Goal: Task Accomplishment & Management: Use online tool/utility

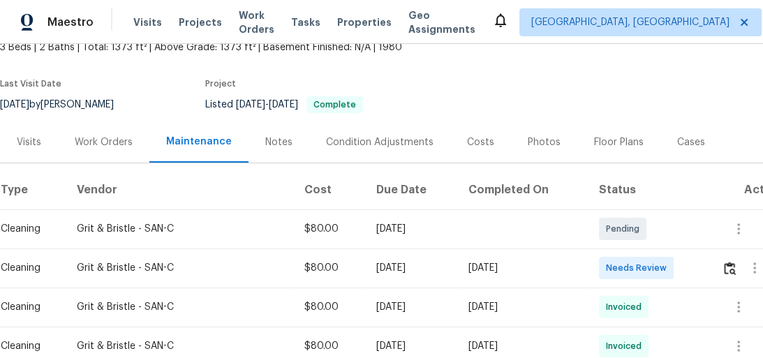
scroll to position [89, 0]
click at [731, 273] on img "button" at bounding box center [729, 268] width 12 height 13
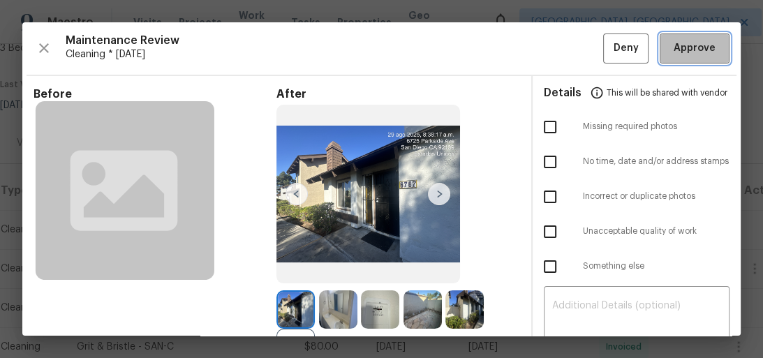
click at [695, 54] on span "Approve" at bounding box center [694, 48] width 42 height 17
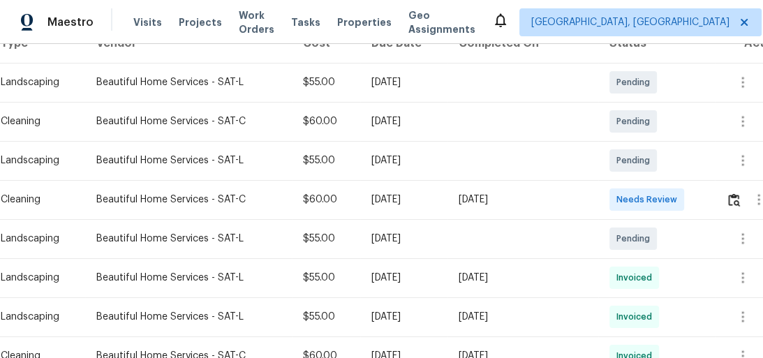
scroll to position [257, 0]
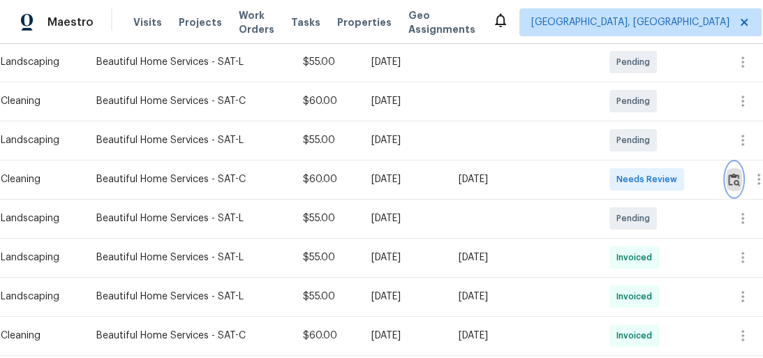
click at [735, 179] on img "button" at bounding box center [734, 179] width 12 height 13
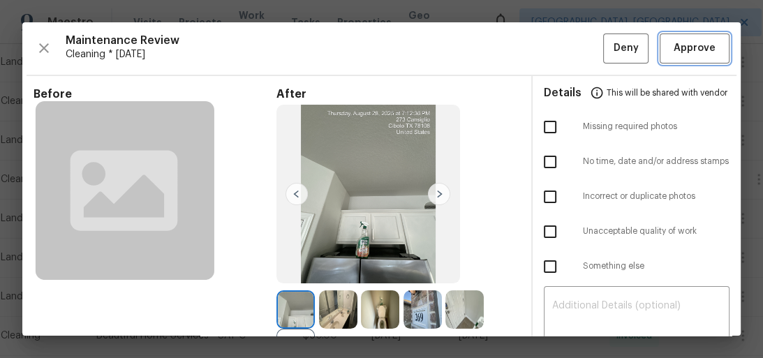
click at [709, 58] on button "Approve" at bounding box center [694, 48] width 70 height 30
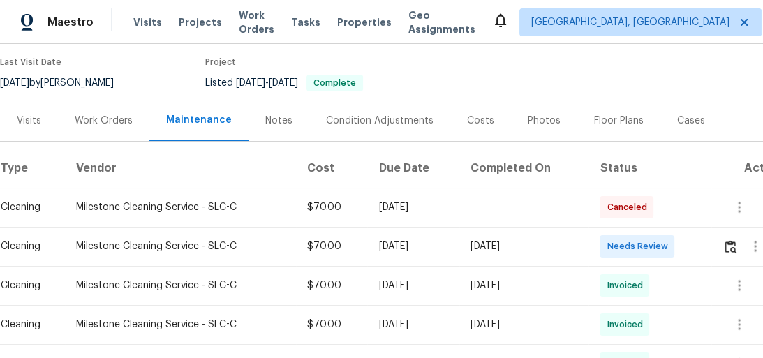
scroll to position [167, 0]
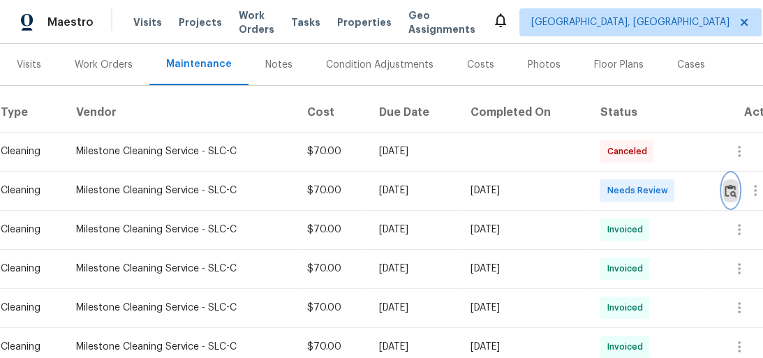
click at [731, 195] on img "button" at bounding box center [730, 190] width 12 height 13
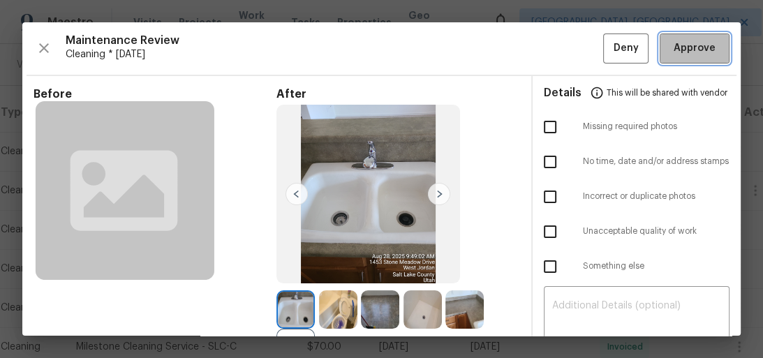
click at [679, 51] on span "Approve" at bounding box center [694, 48] width 42 height 17
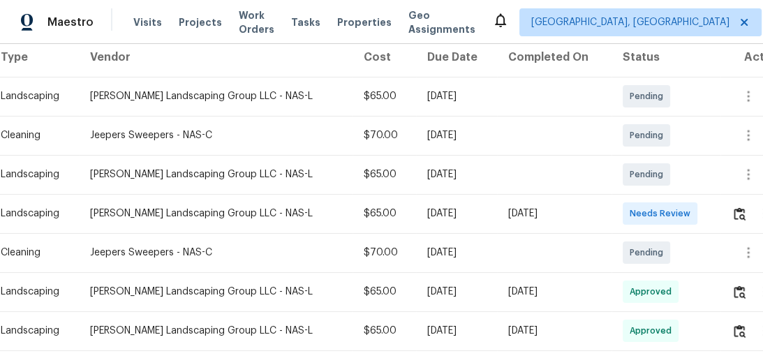
scroll to position [223, 0]
click at [731, 212] on button "button" at bounding box center [739, 212] width 16 height 33
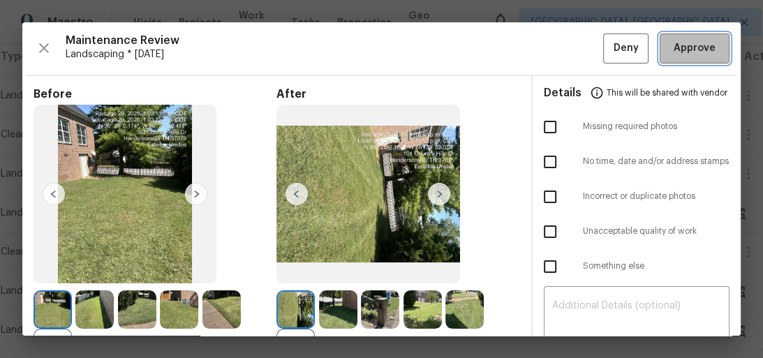
click at [691, 56] on span "Approve" at bounding box center [694, 48] width 42 height 17
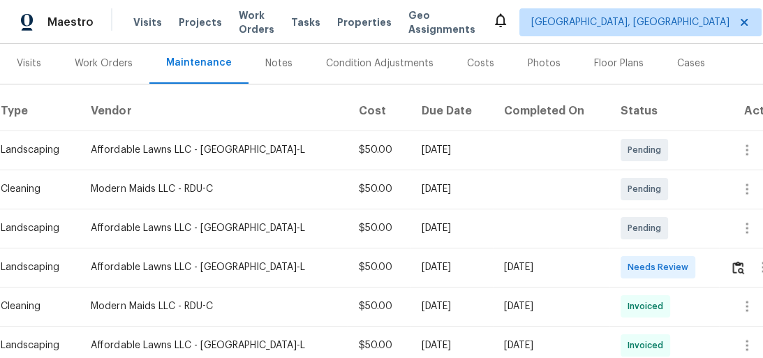
scroll to position [268, 0]
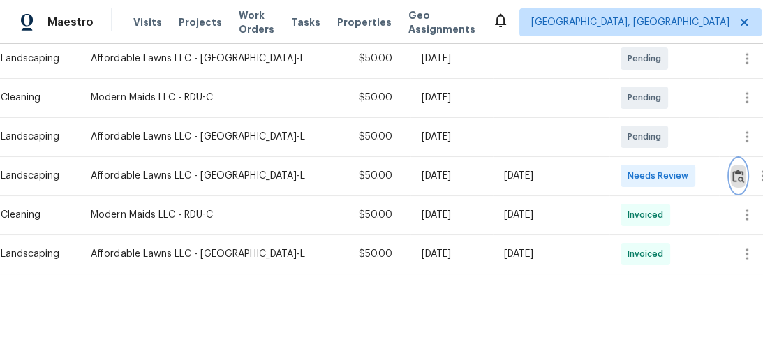
click at [734, 170] on img "button" at bounding box center [738, 176] width 12 height 13
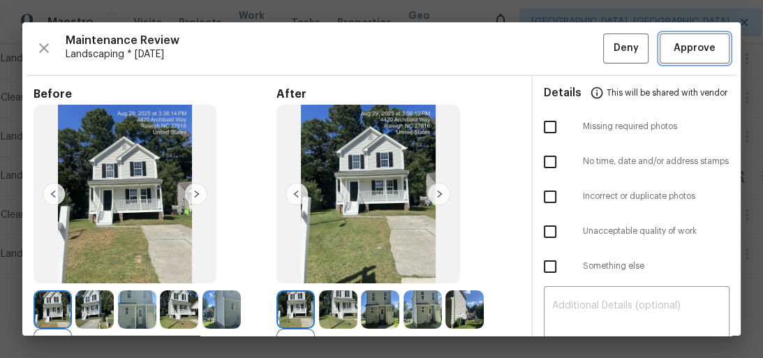
click at [699, 51] on span "Approve" at bounding box center [694, 48] width 42 height 17
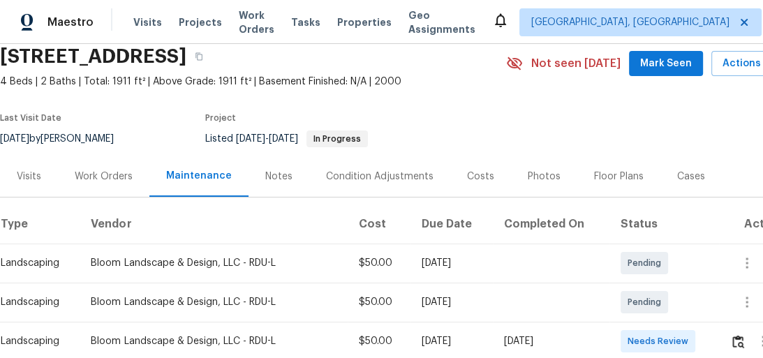
scroll to position [167, 0]
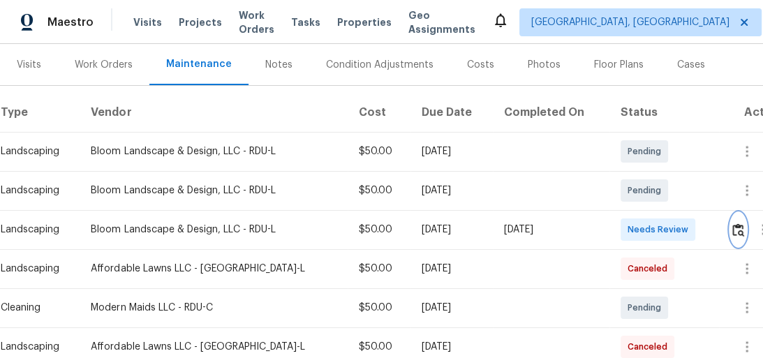
click at [744, 227] on img "button" at bounding box center [738, 229] width 12 height 13
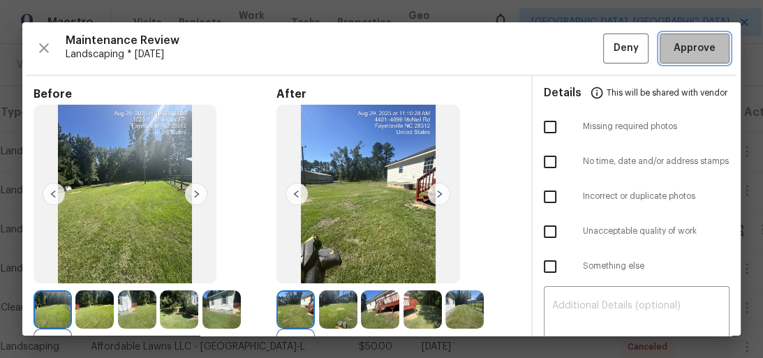
click at [673, 54] on span "Approve" at bounding box center [694, 48] width 42 height 17
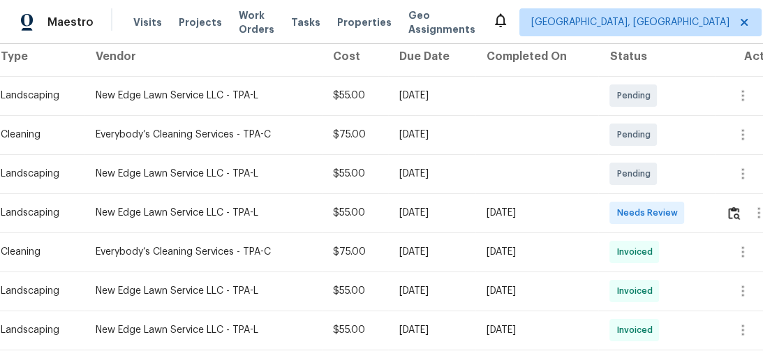
scroll to position [223, 0]
click at [739, 211] on img "button" at bounding box center [734, 212] width 12 height 13
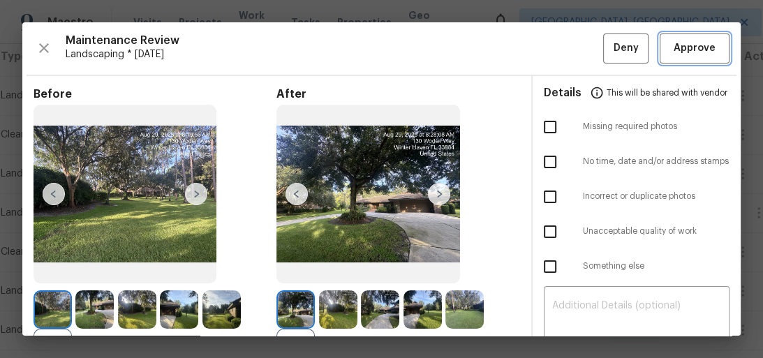
click at [691, 52] on span "Approve" at bounding box center [694, 48] width 42 height 17
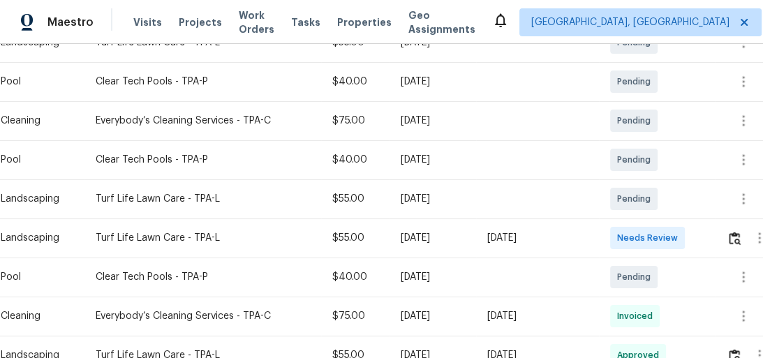
scroll to position [335, 0]
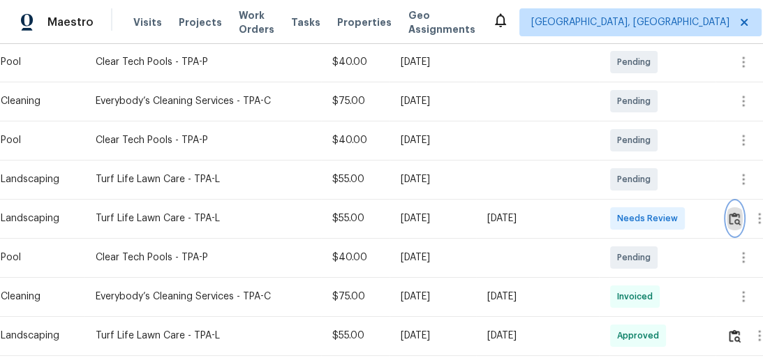
click at [730, 218] on button "button" at bounding box center [734, 218] width 16 height 33
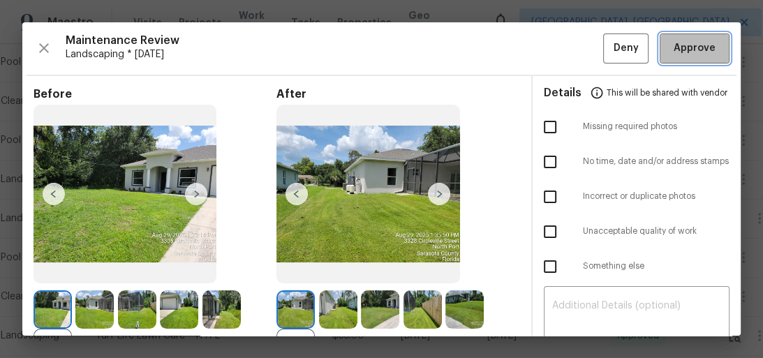
click at [686, 40] on span "Approve" at bounding box center [694, 48] width 42 height 17
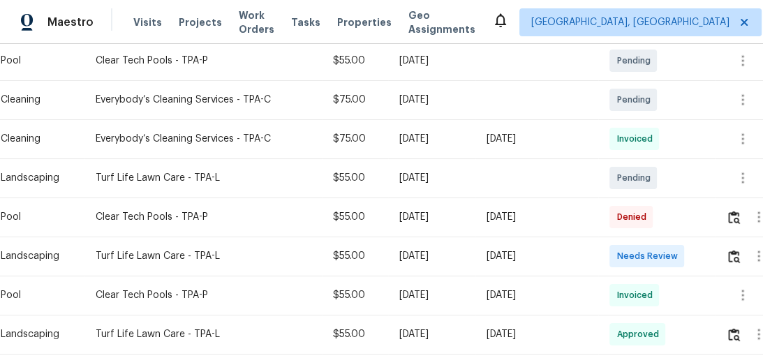
scroll to position [391, 0]
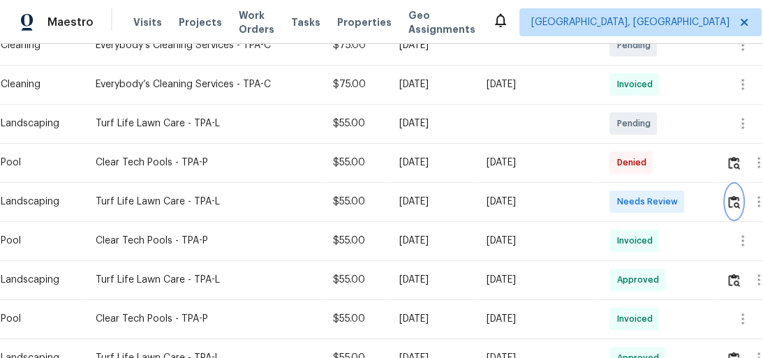
click at [731, 206] on img "button" at bounding box center [734, 201] width 12 height 13
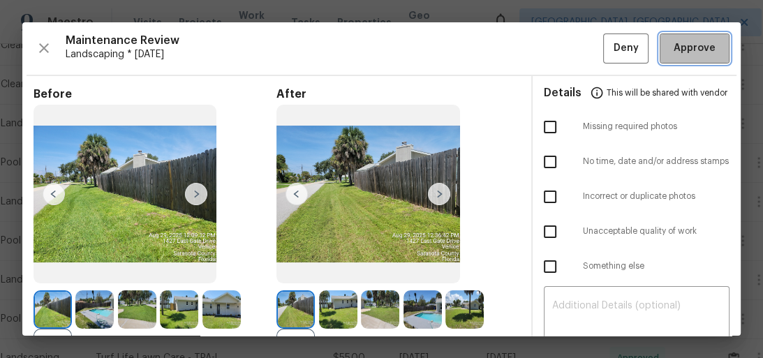
click at [686, 44] on span "Approve" at bounding box center [694, 48] width 42 height 17
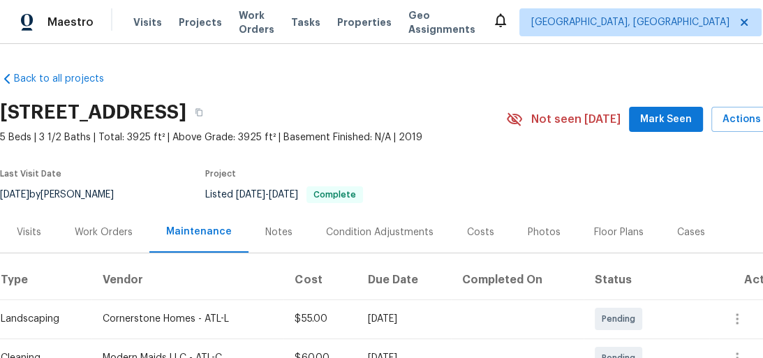
scroll to position [223, 0]
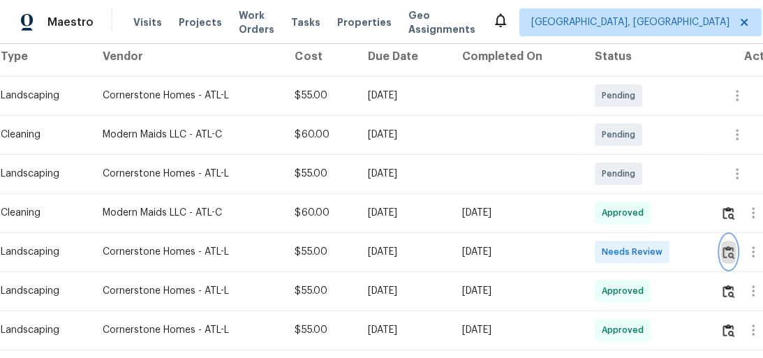
click at [733, 257] on img "button" at bounding box center [728, 252] width 12 height 13
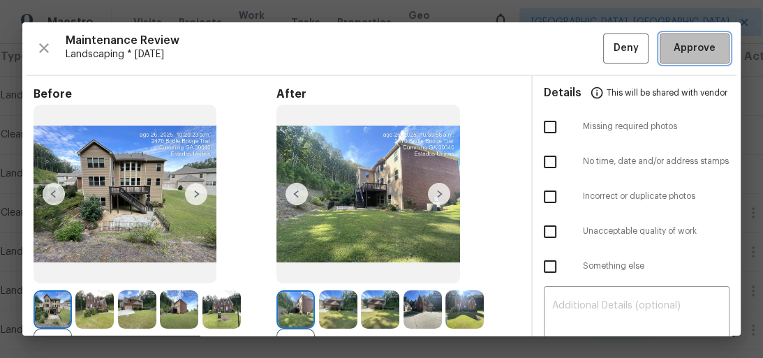
click at [690, 56] on span "Approve" at bounding box center [694, 48] width 42 height 17
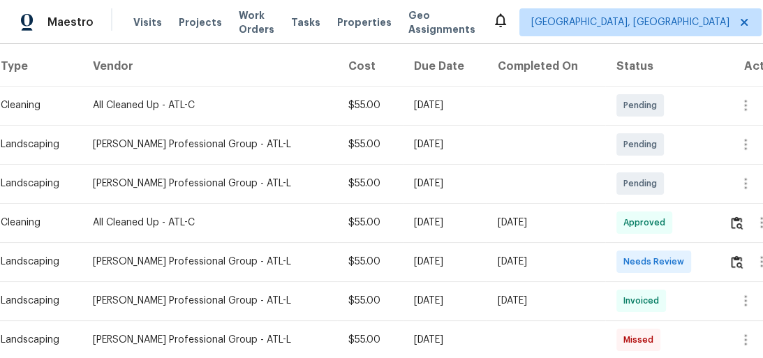
scroll to position [335, 0]
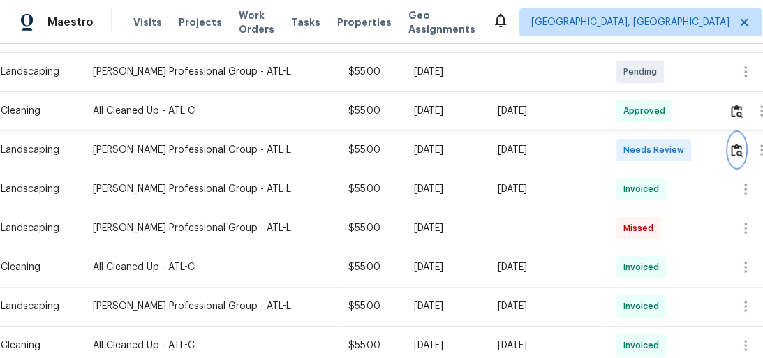
click at [739, 144] on img "button" at bounding box center [736, 150] width 12 height 13
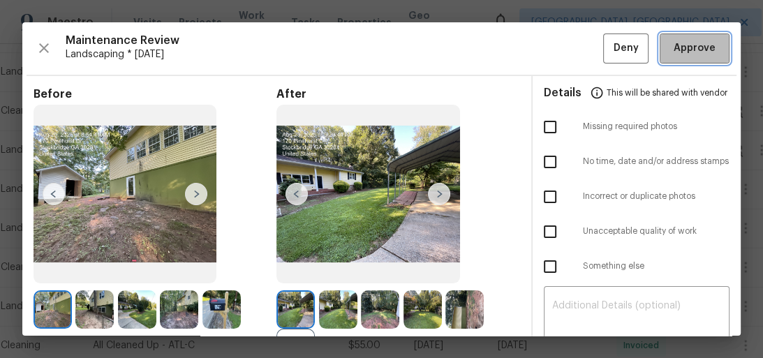
click at [692, 58] on button "Approve" at bounding box center [694, 48] width 70 height 30
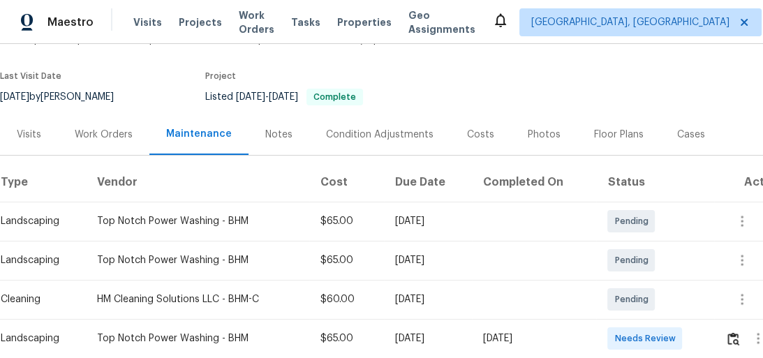
scroll to position [167, 0]
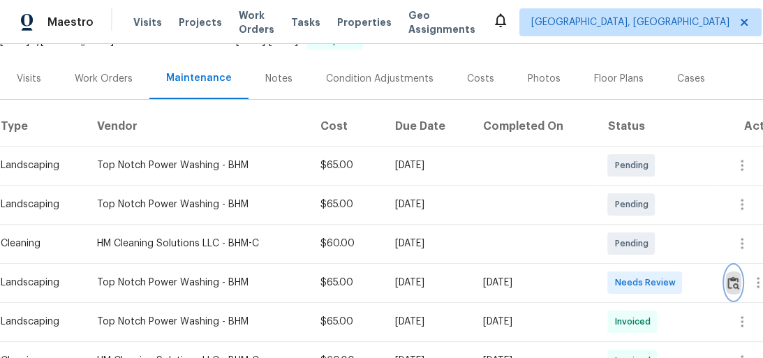
click at [735, 276] on img "button" at bounding box center [733, 282] width 12 height 13
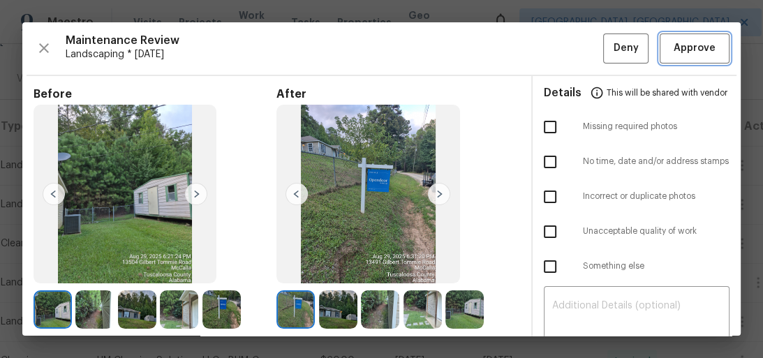
click at [696, 56] on span "Approve" at bounding box center [694, 48] width 42 height 17
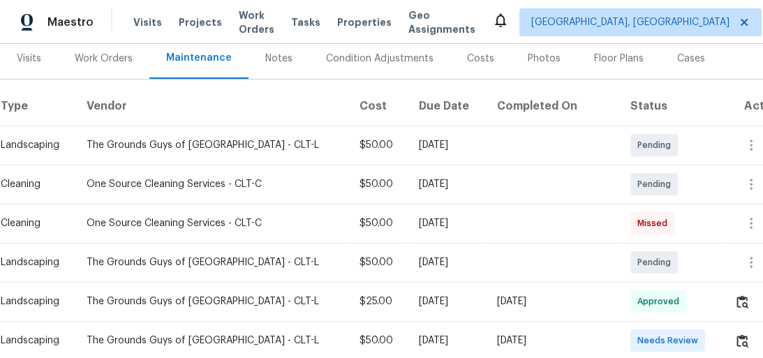
scroll to position [279, 0]
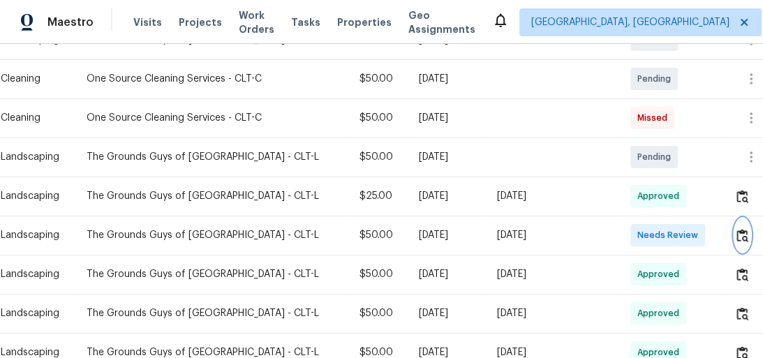
click at [736, 236] on img "button" at bounding box center [742, 235] width 12 height 13
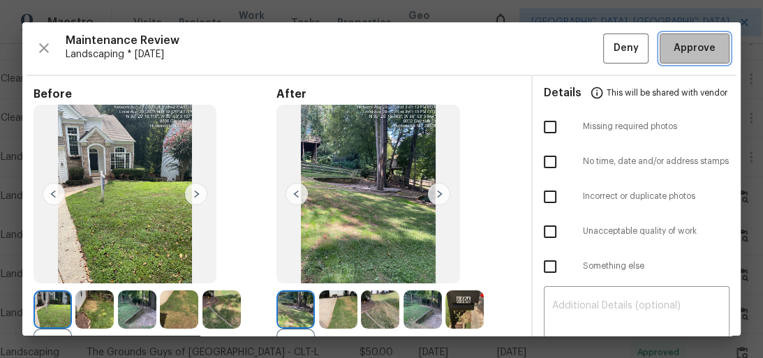
click at [680, 57] on button "Approve" at bounding box center [694, 48] width 70 height 30
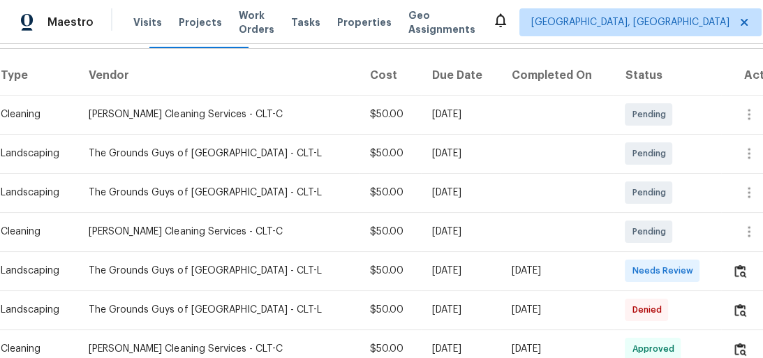
scroll to position [279, 0]
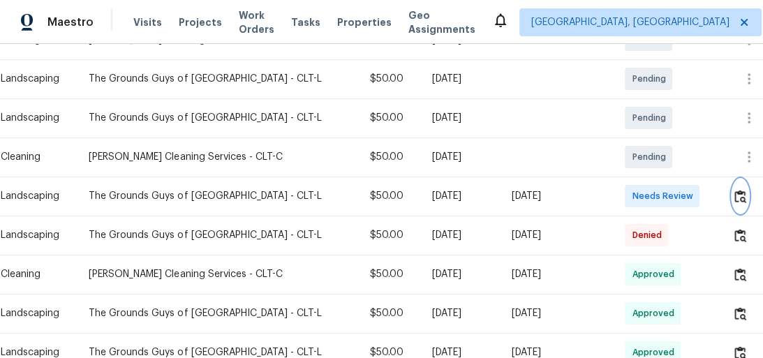
click at [732, 195] on button "button" at bounding box center [740, 195] width 16 height 33
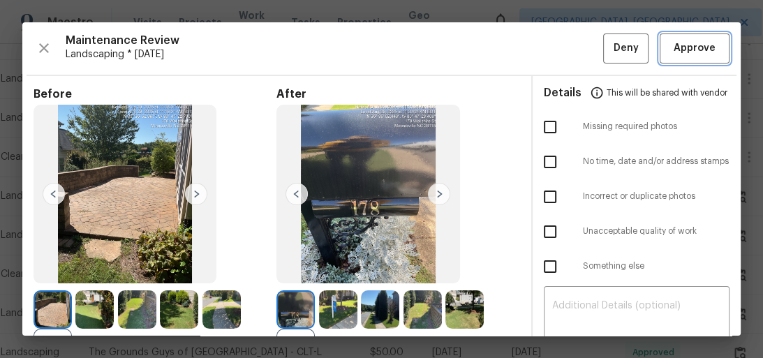
click at [715, 59] on button "Approve" at bounding box center [694, 48] width 70 height 30
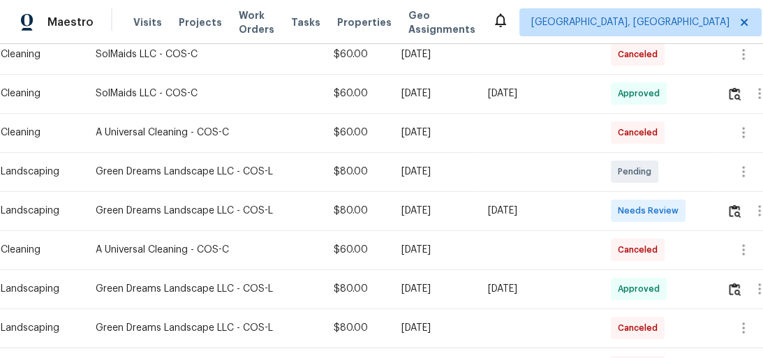
scroll to position [279, 0]
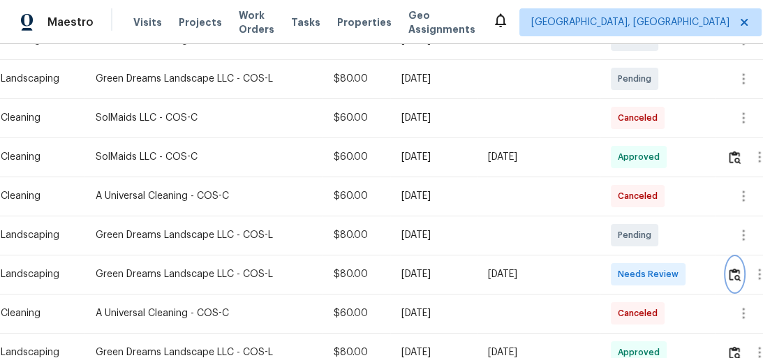
click at [735, 271] on img "button" at bounding box center [734, 274] width 12 height 13
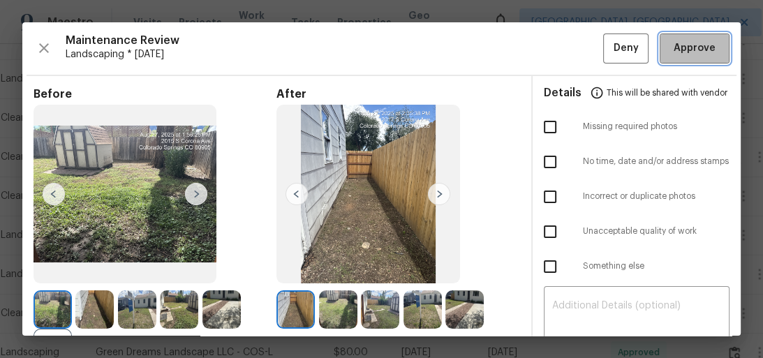
click at [692, 50] on span "Approve" at bounding box center [694, 48] width 42 height 17
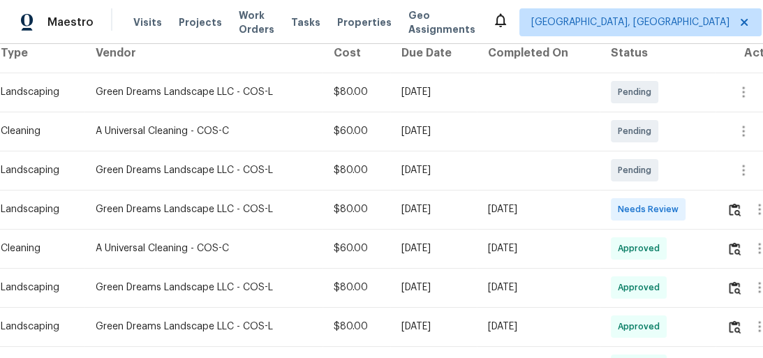
scroll to position [279, 0]
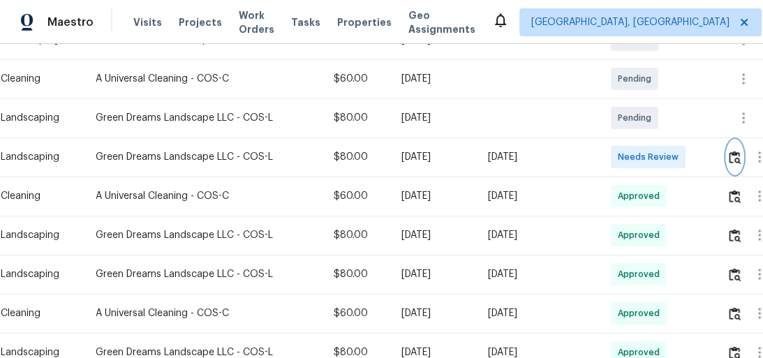
click at [735, 164] on img "button" at bounding box center [734, 157] width 12 height 13
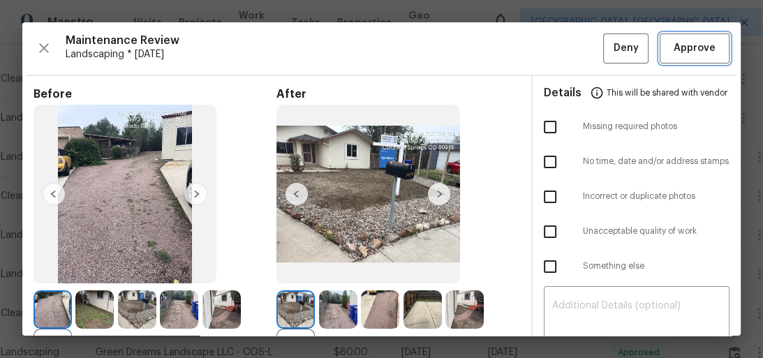
click at [698, 56] on span "Approve" at bounding box center [694, 48] width 42 height 17
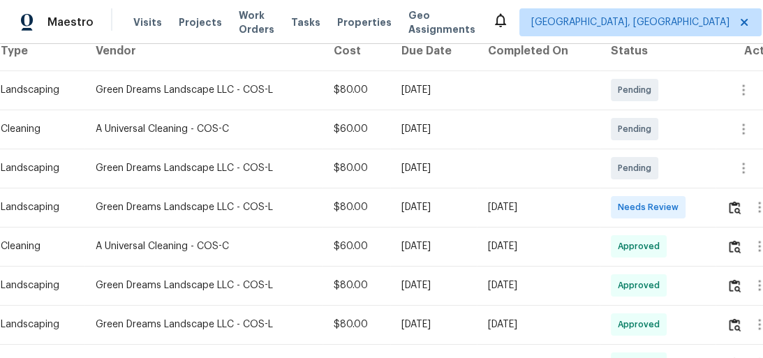
scroll to position [335, 0]
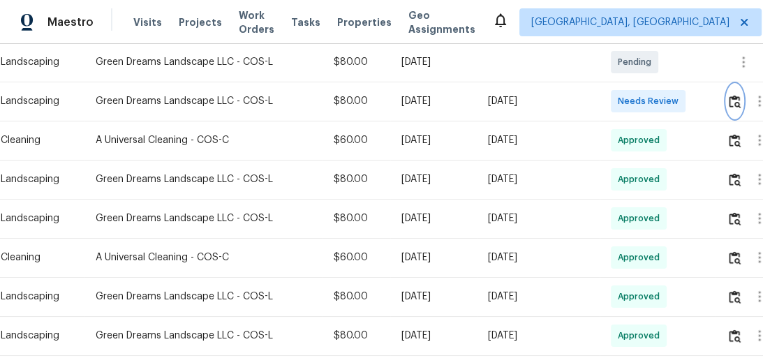
click at [734, 98] on img "button" at bounding box center [734, 101] width 12 height 13
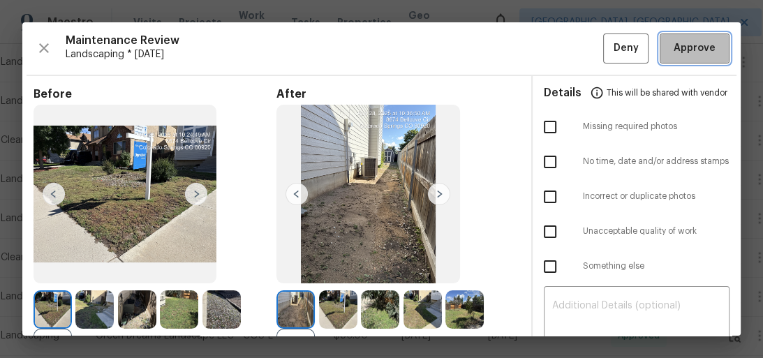
click at [702, 55] on span "Approve" at bounding box center [694, 48] width 42 height 17
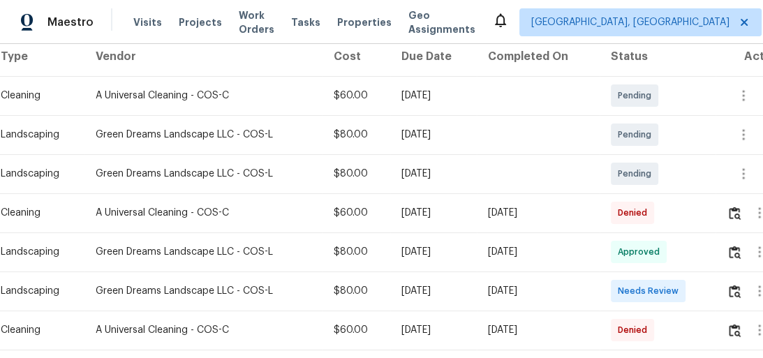
scroll to position [335, 0]
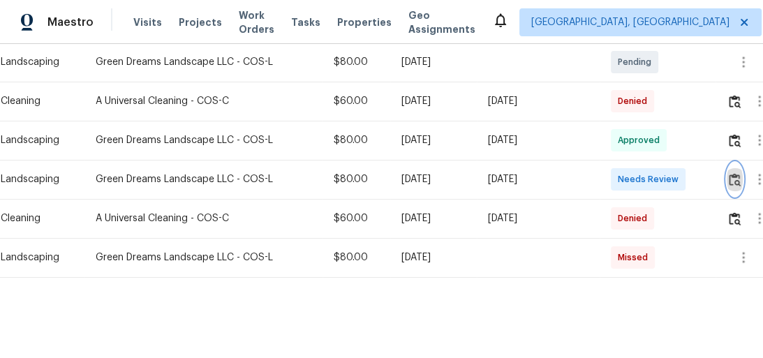
click at [737, 174] on img "button" at bounding box center [734, 179] width 12 height 13
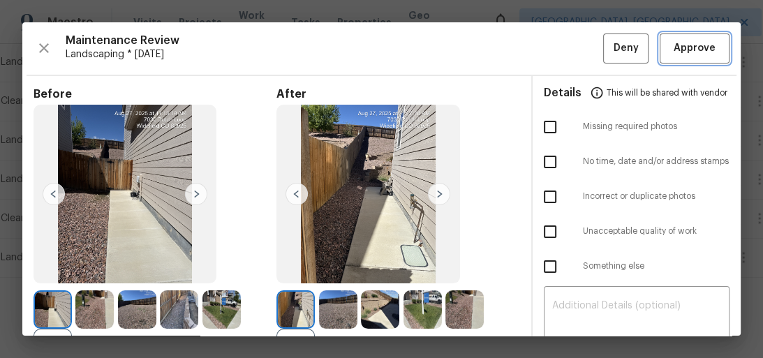
click at [695, 55] on span "Approve" at bounding box center [694, 48] width 42 height 17
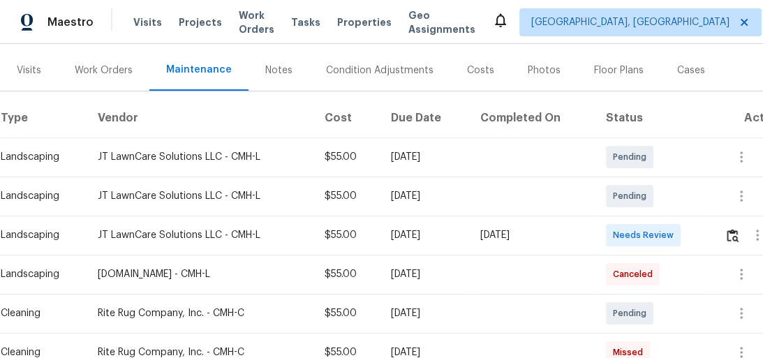
scroll to position [167, 0]
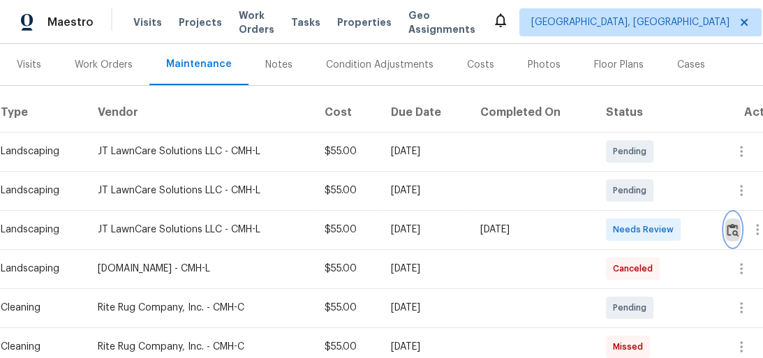
click at [735, 229] on img "button" at bounding box center [732, 229] width 12 height 13
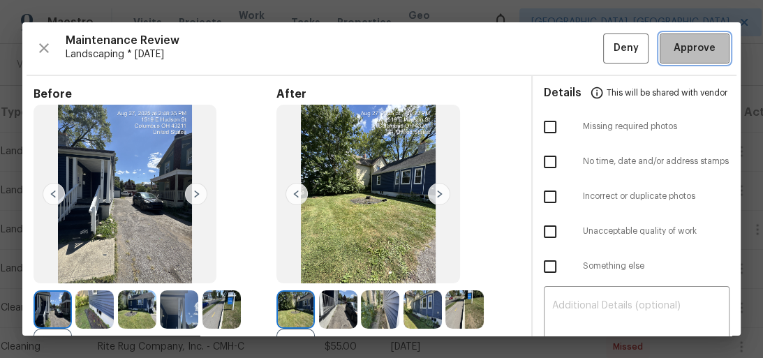
click at [703, 54] on span "Approve" at bounding box center [694, 48] width 42 height 17
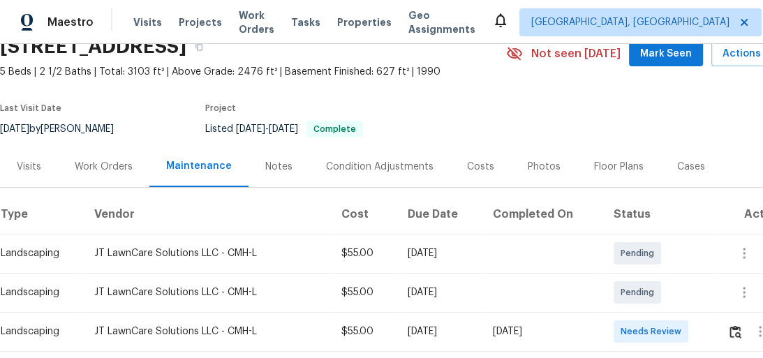
scroll to position [167, 0]
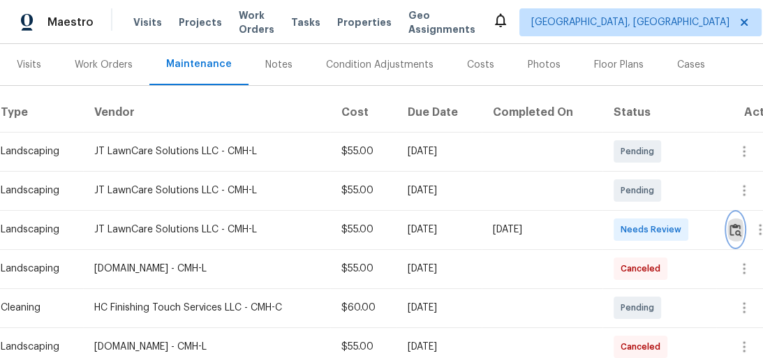
click at [738, 229] on img "button" at bounding box center [735, 229] width 12 height 13
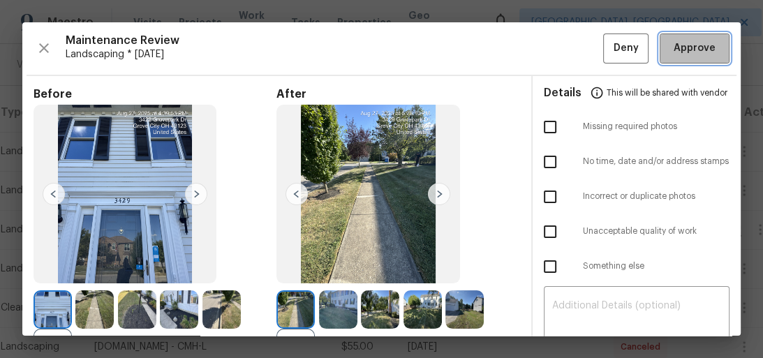
click at [698, 42] on span "Approve" at bounding box center [694, 48] width 42 height 17
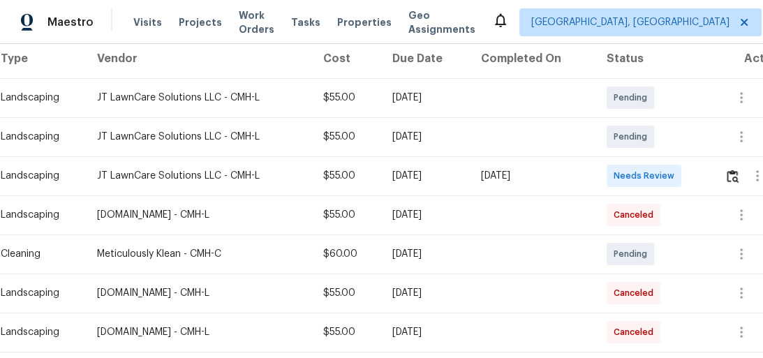
scroll to position [223, 0]
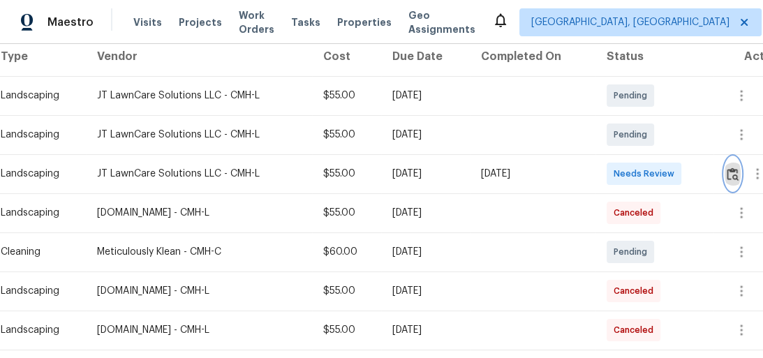
click at [740, 176] on button "button" at bounding box center [732, 173] width 16 height 33
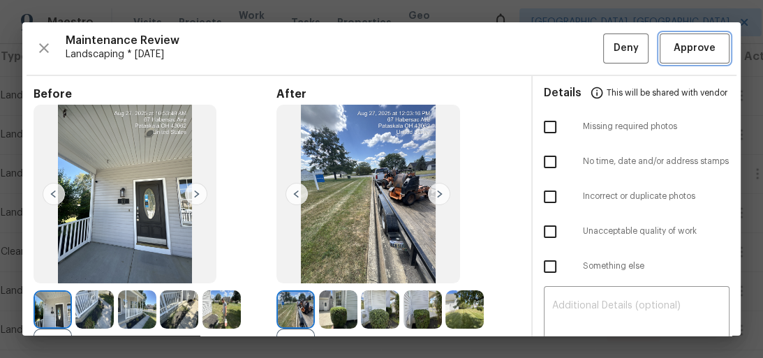
click at [689, 33] on button "Approve" at bounding box center [694, 48] width 70 height 30
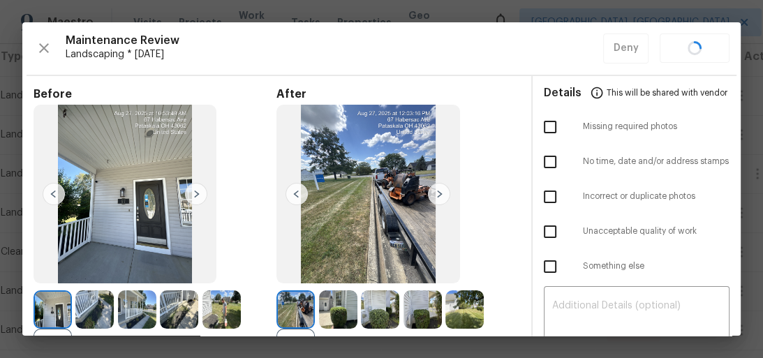
click at [691, 42] on div "Maintenance Review Landscaping * Mon, Aug 25 Deny" at bounding box center [381, 48] width 696 height 30
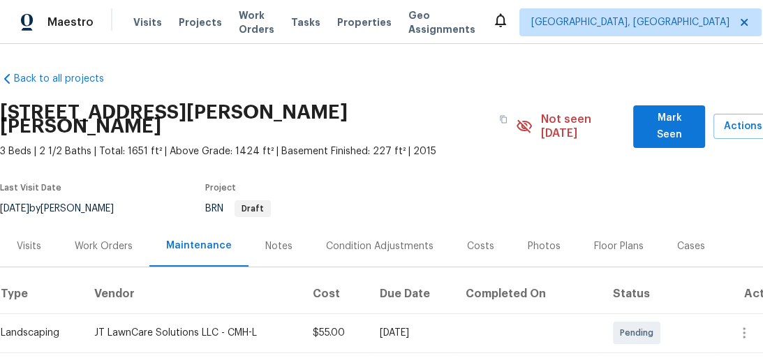
scroll to position [167, 0]
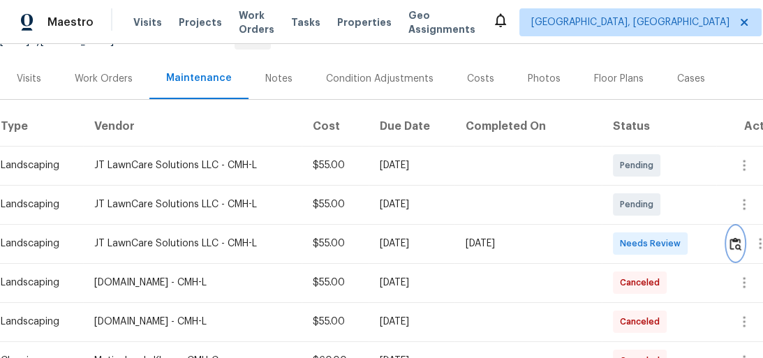
click at [732, 237] on img "button" at bounding box center [735, 243] width 12 height 13
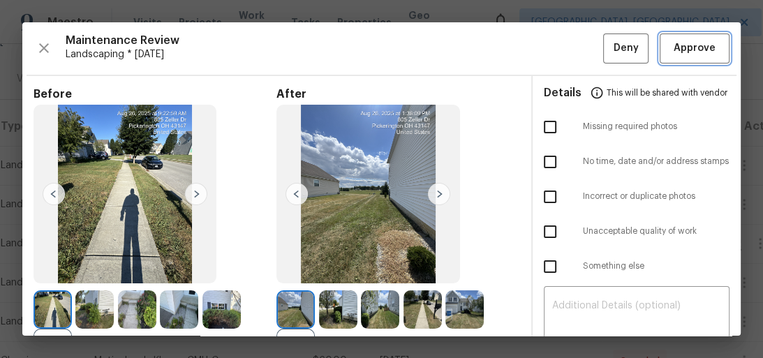
click at [678, 55] on span "Approve" at bounding box center [694, 48] width 42 height 17
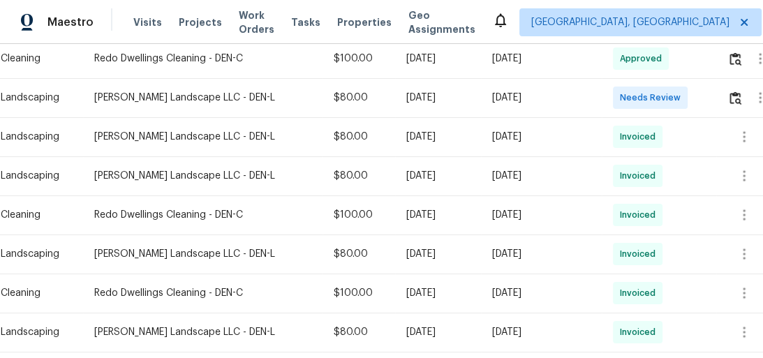
scroll to position [223, 0]
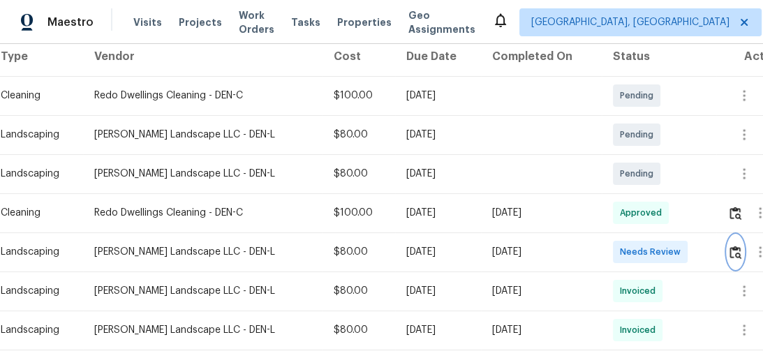
click at [734, 241] on button "button" at bounding box center [735, 251] width 16 height 33
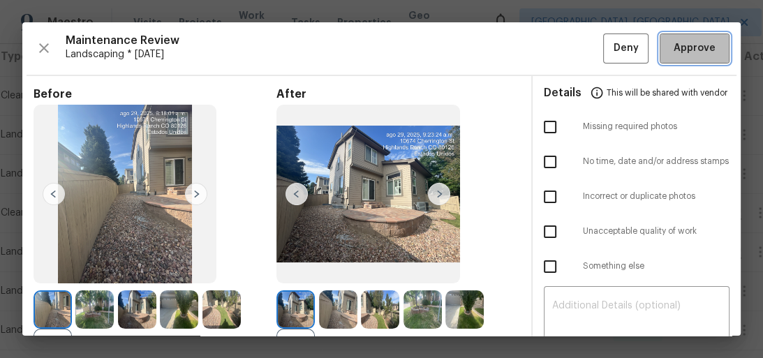
click at [692, 45] on span "Approve" at bounding box center [694, 48] width 42 height 17
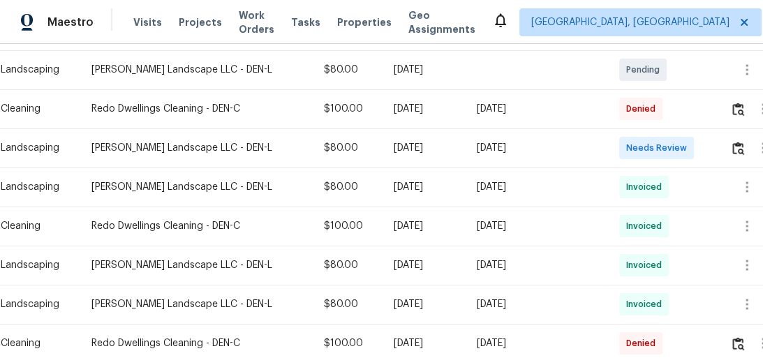
scroll to position [335, 0]
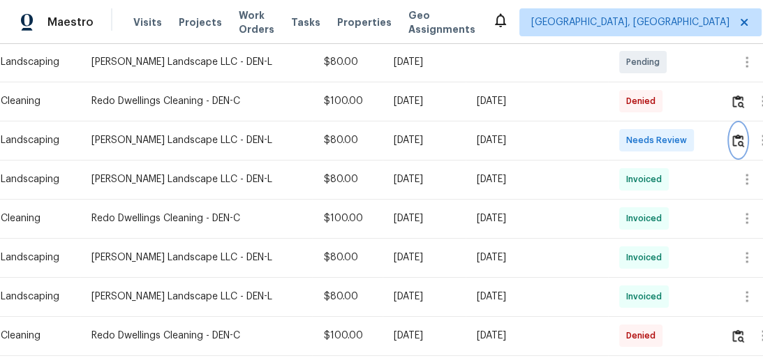
click at [732, 141] on img "button" at bounding box center [738, 140] width 12 height 13
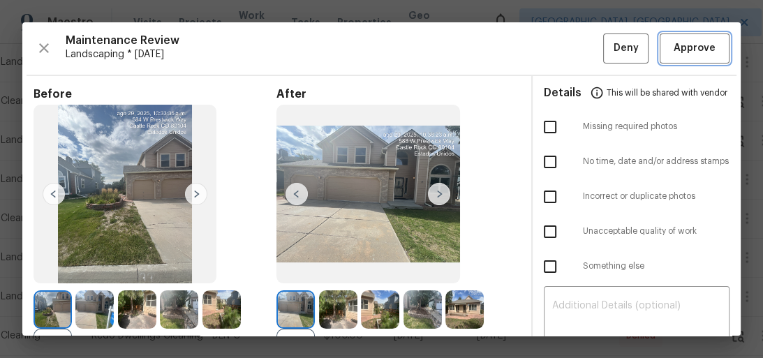
click at [698, 45] on span "Approve" at bounding box center [694, 48] width 42 height 17
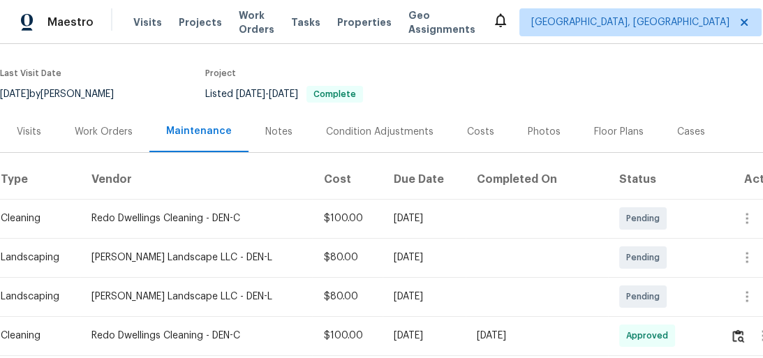
scroll to position [257, 0]
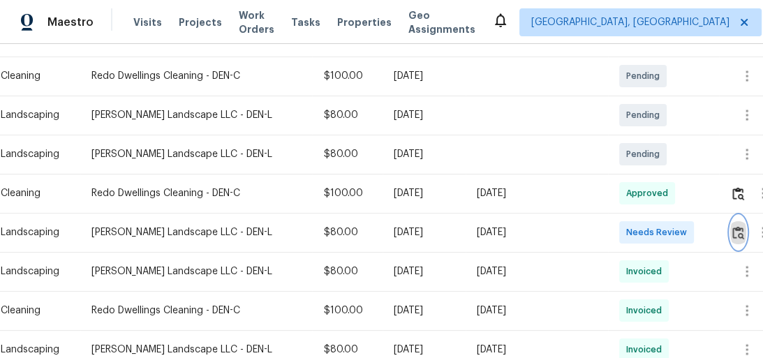
click at [741, 226] on img "button" at bounding box center [738, 232] width 12 height 13
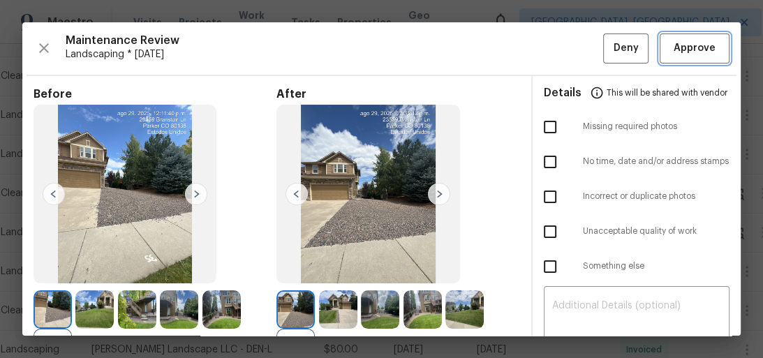
click at [691, 48] on span "Approve" at bounding box center [694, 48] width 42 height 17
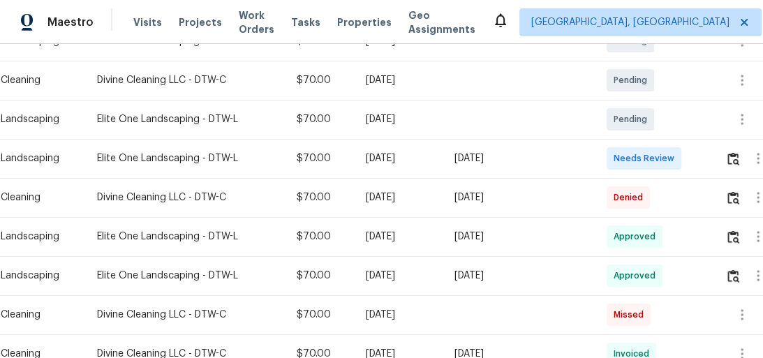
scroll to position [223, 0]
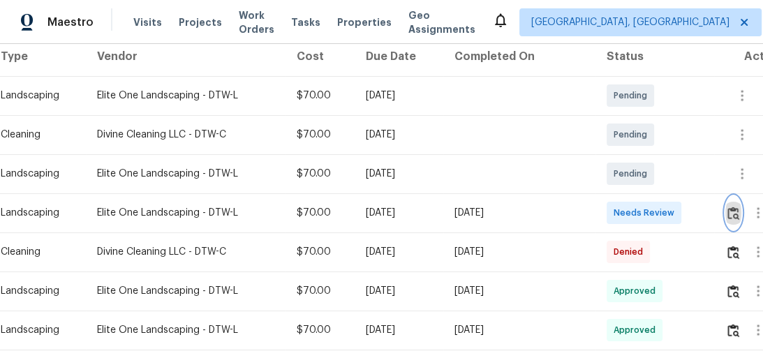
click at [728, 215] on img "button" at bounding box center [733, 212] width 12 height 13
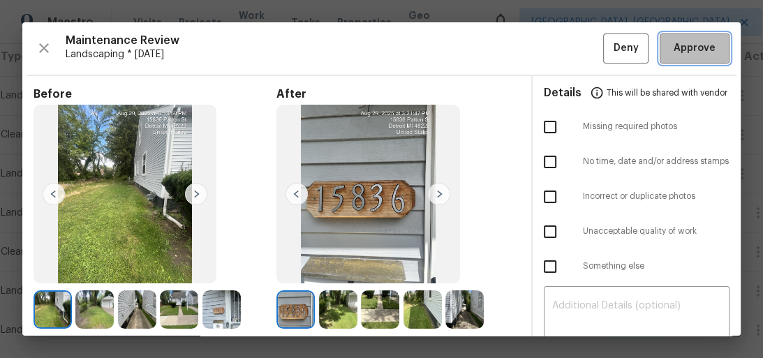
click at [690, 51] on span "Approve" at bounding box center [694, 48] width 42 height 17
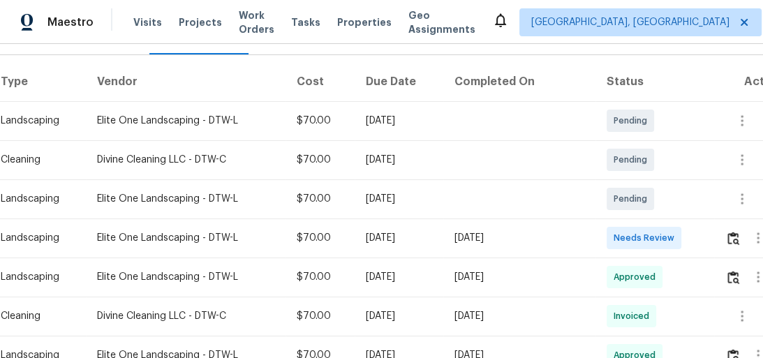
scroll to position [223, 0]
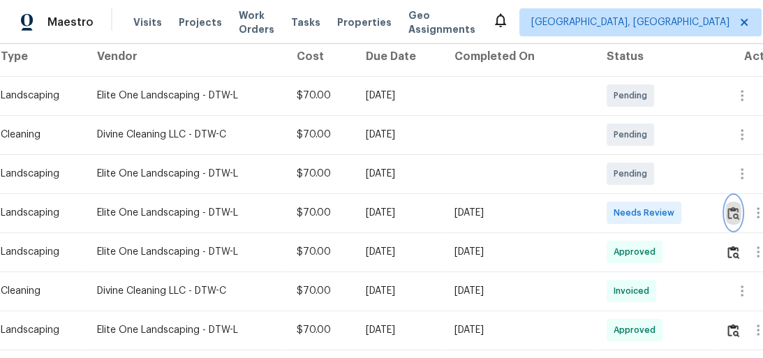
click at [734, 214] on img "button" at bounding box center [733, 212] width 12 height 13
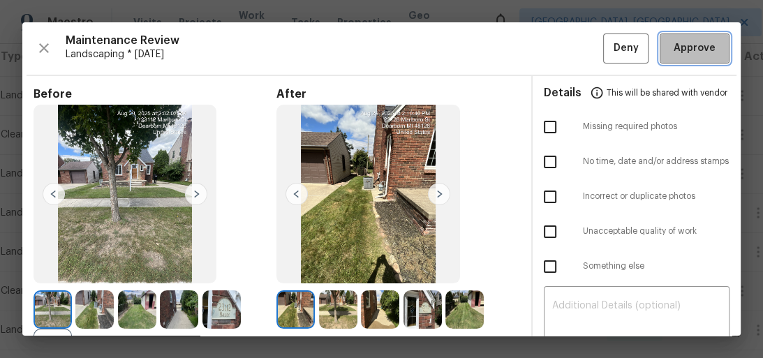
click at [682, 57] on button "Approve" at bounding box center [694, 48] width 70 height 30
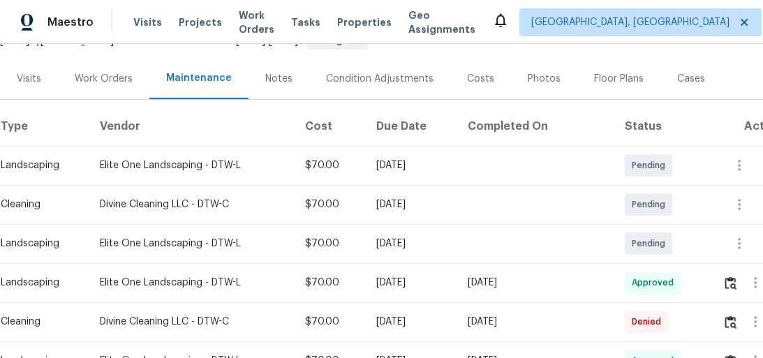
scroll to position [279, 0]
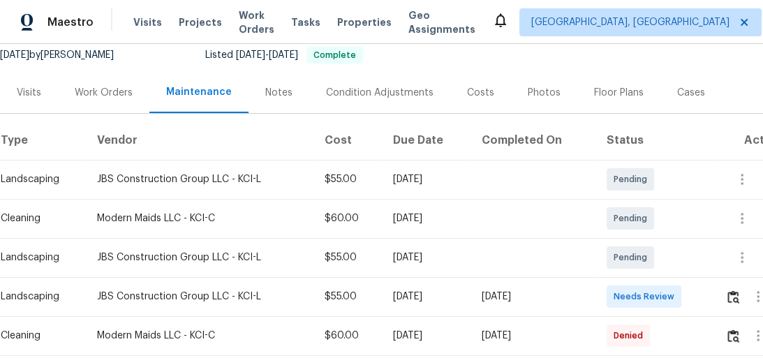
scroll to position [223, 0]
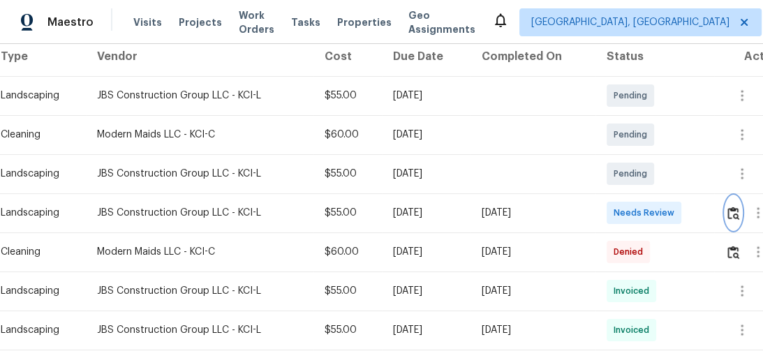
click at [731, 212] on img "button" at bounding box center [733, 212] width 12 height 13
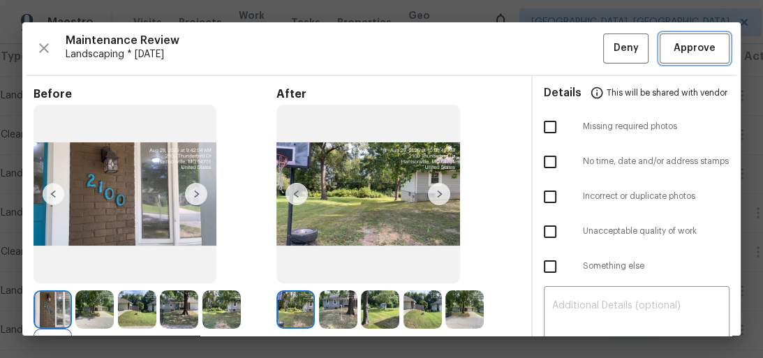
click at [680, 52] on span "Approve" at bounding box center [694, 48] width 42 height 17
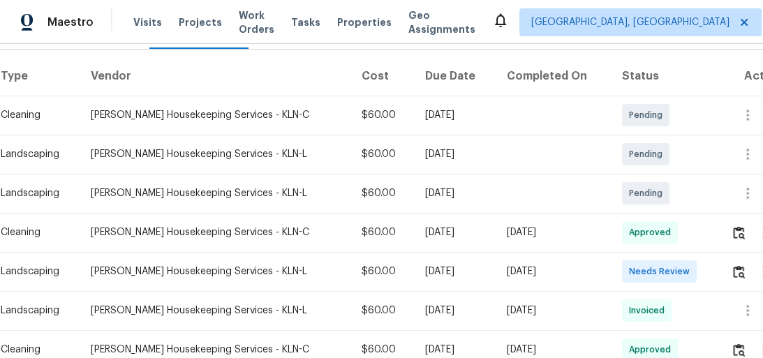
scroll to position [223, 0]
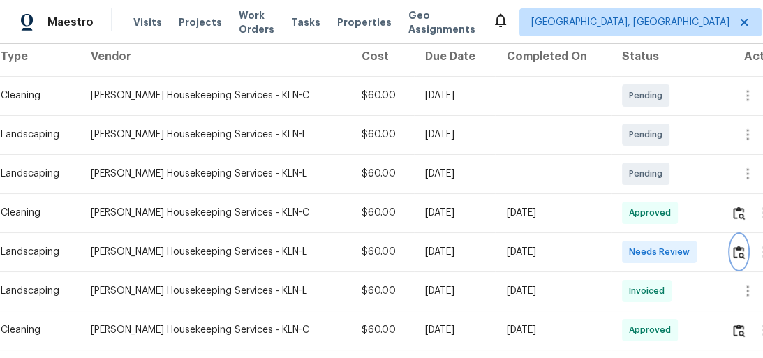
click at [738, 252] on img "button" at bounding box center [739, 252] width 12 height 13
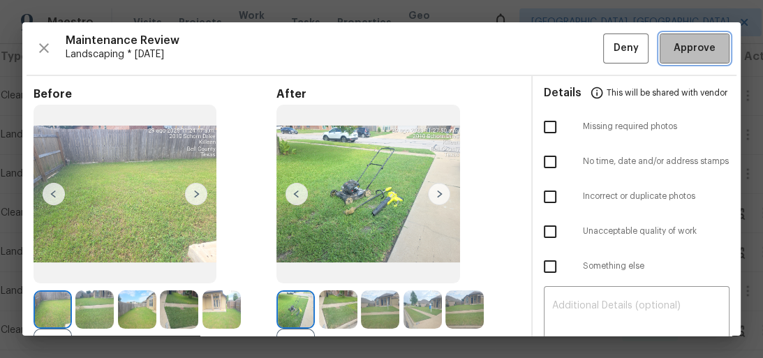
click at [696, 52] on span "Approve" at bounding box center [694, 48] width 42 height 17
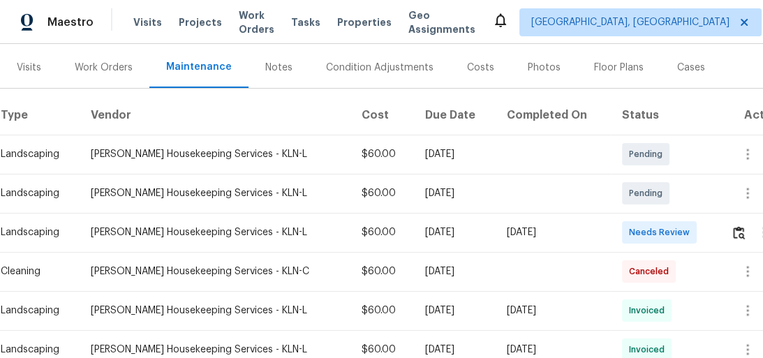
scroll to position [167, 0]
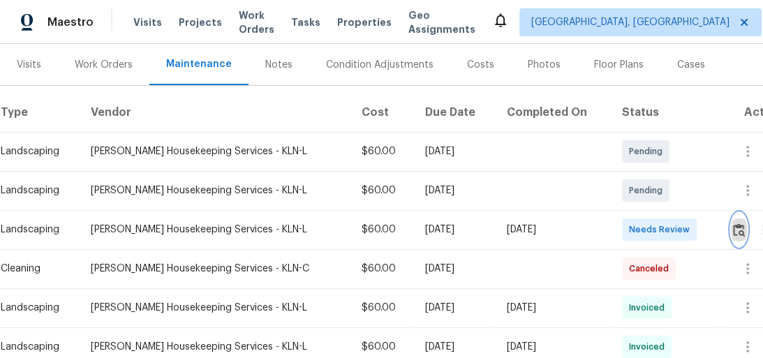
click at [734, 236] on button "button" at bounding box center [738, 229] width 16 height 33
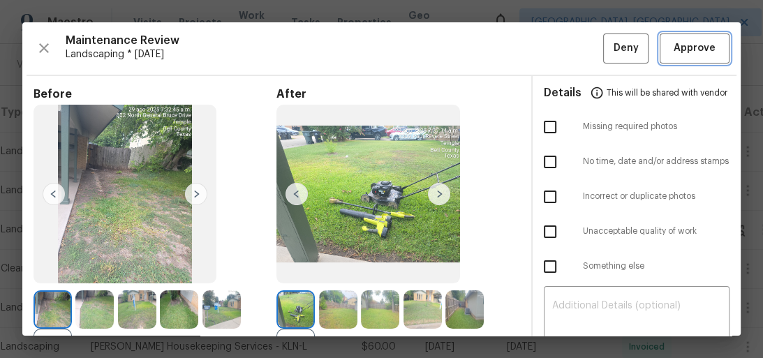
click at [697, 56] on span "Approve" at bounding box center [694, 48] width 42 height 17
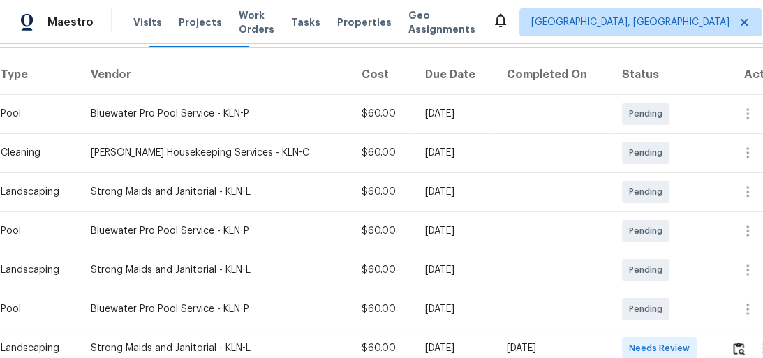
scroll to position [279, 0]
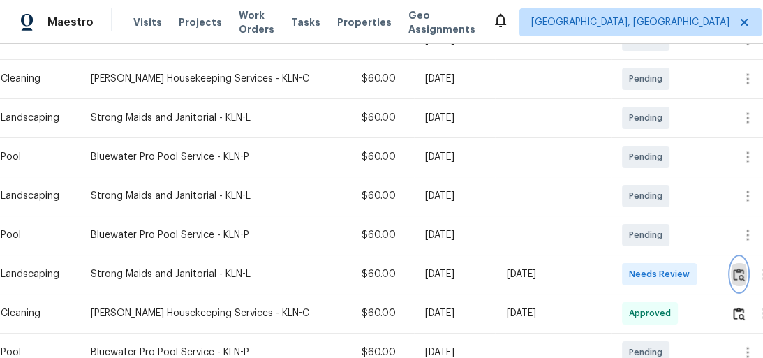
click at [733, 271] on img "button" at bounding box center [739, 274] width 12 height 13
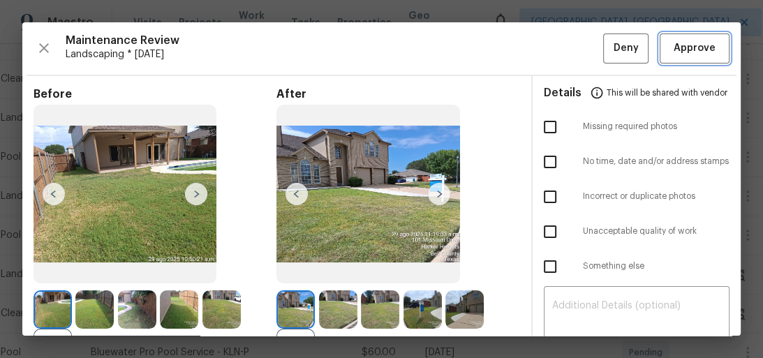
click at [691, 54] on span "Approve" at bounding box center [694, 48] width 42 height 17
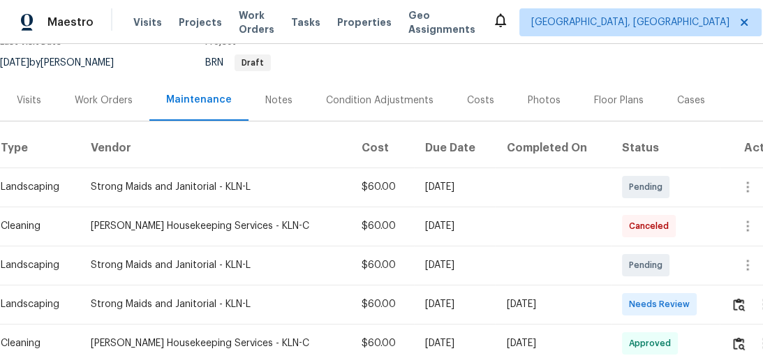
scroll to position [167, 0]
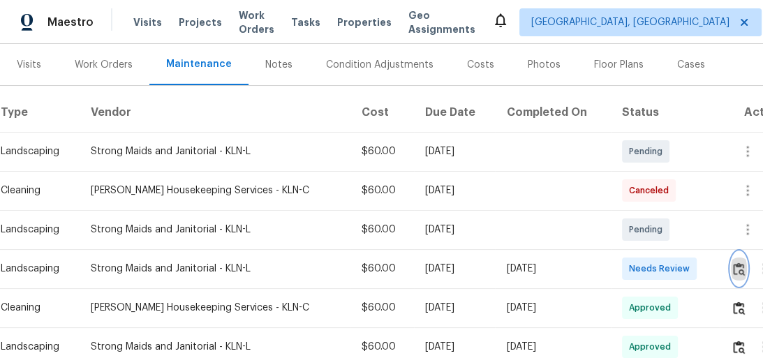
click at [734, 267] on img "button" at bounding box center [739, 268] width 12 height 13
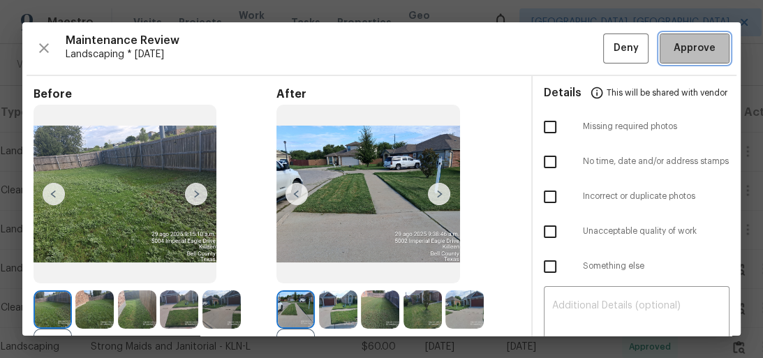
click at [696, 42] on span "Approve" at bounding box center [694, 48] width 42 height 17
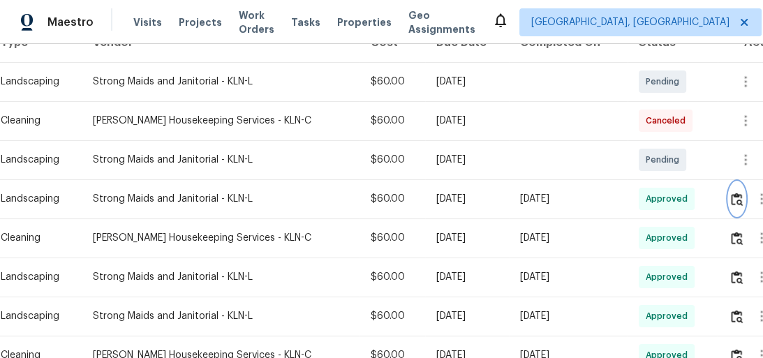
scroll to position [112, 0]
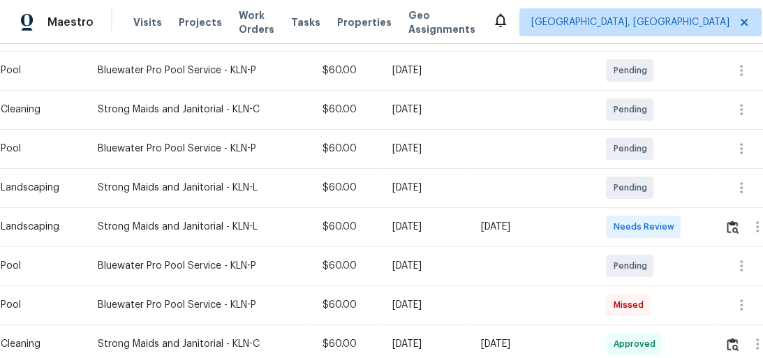
scroll to position [313, 0]
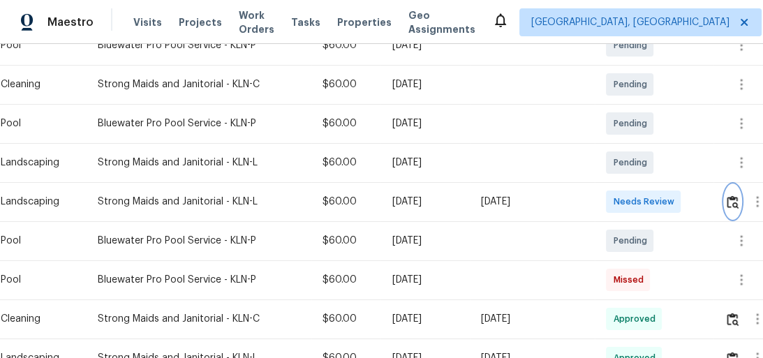
click at [736, 195] on img "button" at bounding box center [732, 201] width 12 height 13
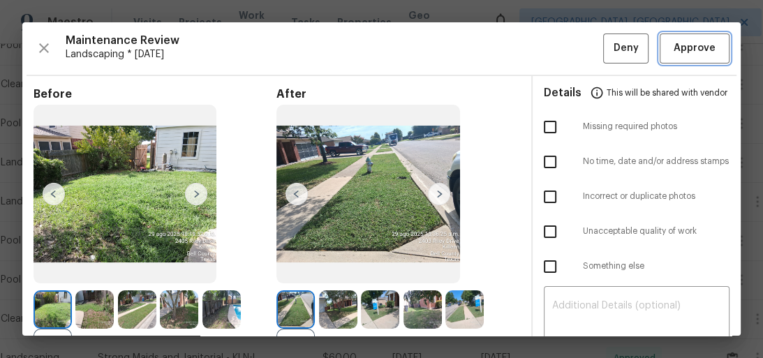
click at [689, 46] on span "Approve" at bounding box center [694, 48] width 42 height 17
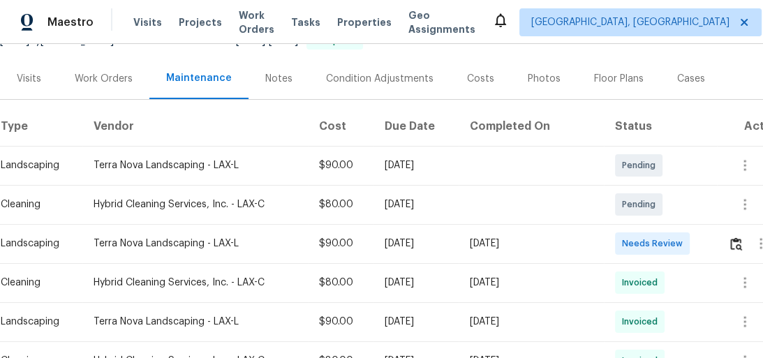
scroll to position [167, 0]
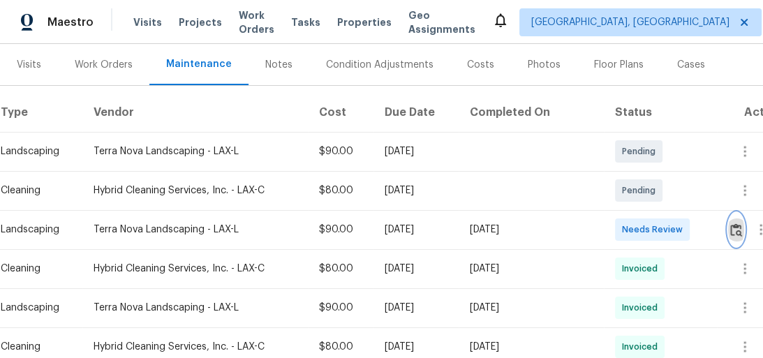
click at [737, 223] on img "button" at bounding box center [736, 229] width 12 height 13
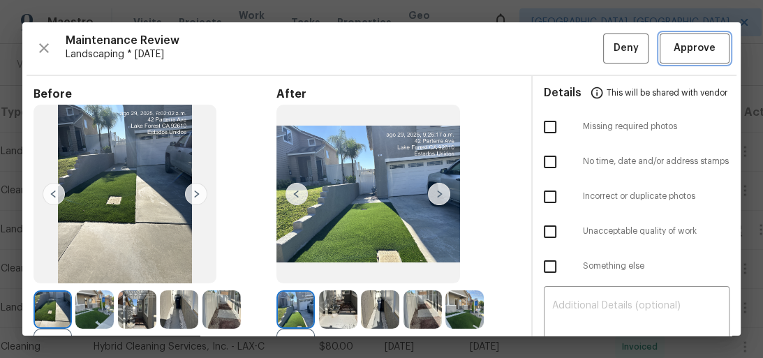
click at [710, 52] on button "Approve" at bounding box center [694, 48] width 70 height 30
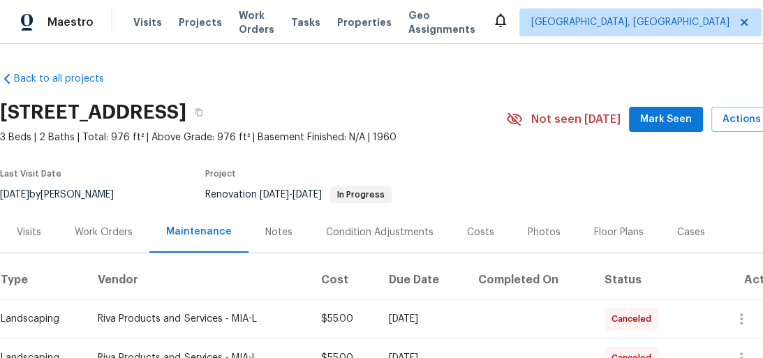
scroll to position [167, 0]
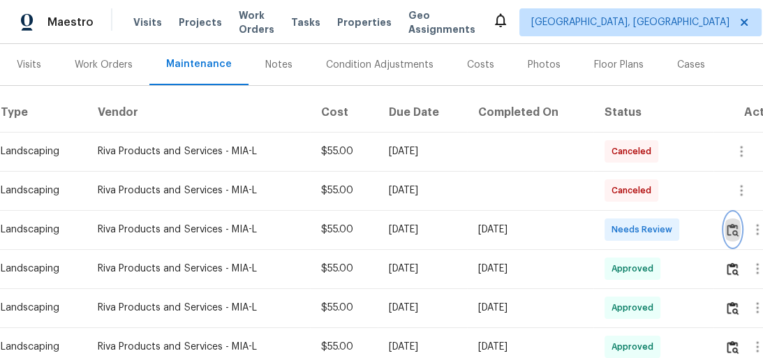
click at [737, 226] on img "button" at bounding box center [732, 229] width 12 height 13
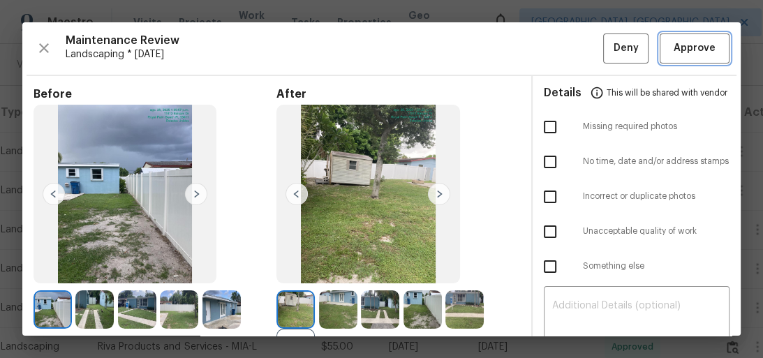
click at [689, 39] on button "Approve" at bounding box center [694, 48] width 70 height 30
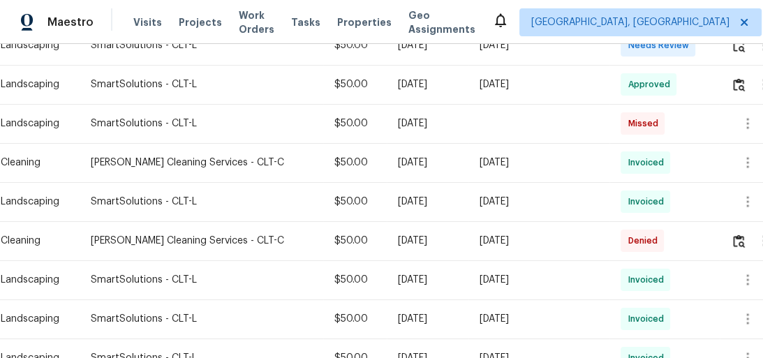
scroll to position [279, 0]
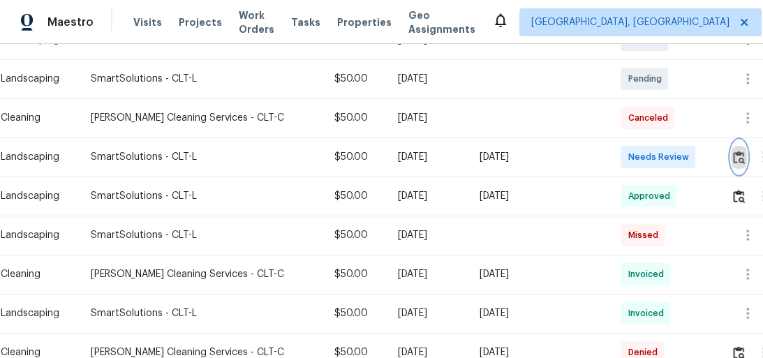
click at [734, 164] on button "button" at bounding box center [738, 156] width 16 height 33
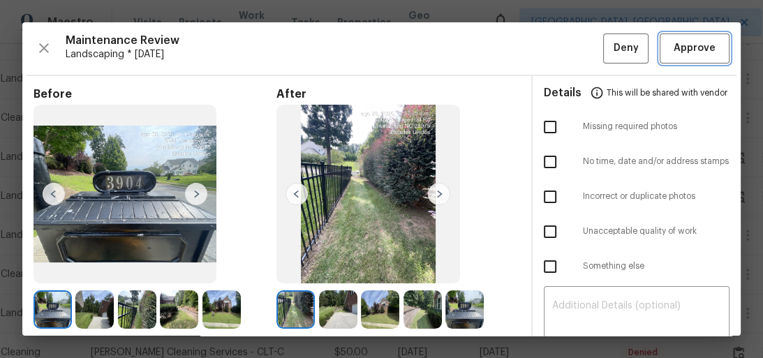
click at [675, 36] on button "Approve" at bounding box center [694, 48] width 70 height 30
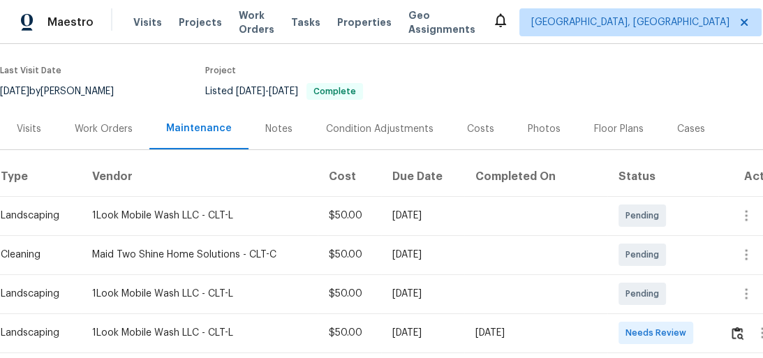
scroll to position [223, 0]
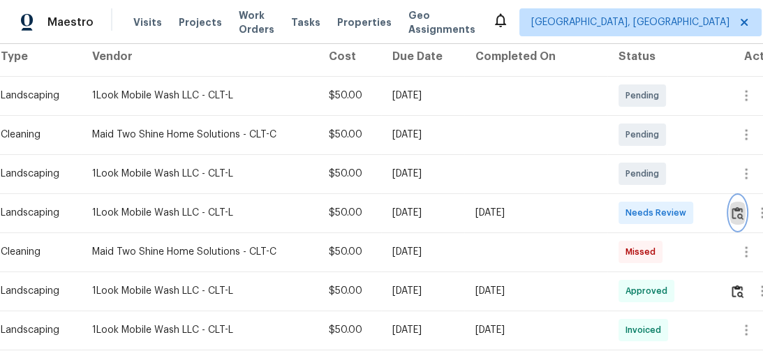
click at [743, 215] on img "button" at bounding box center [737, 212] width 12 height 13
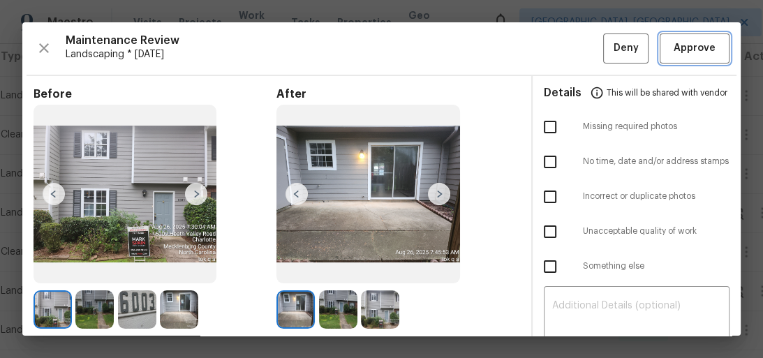
click at [692, 50] on span "Approve" at bounding box center [694, 48] width 42 height 17
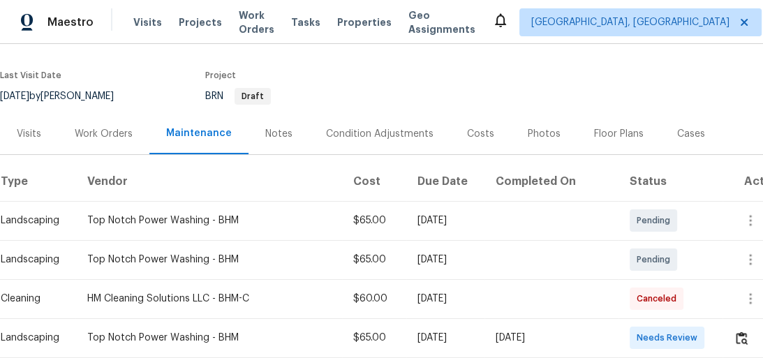
scroll to position [279, 0]
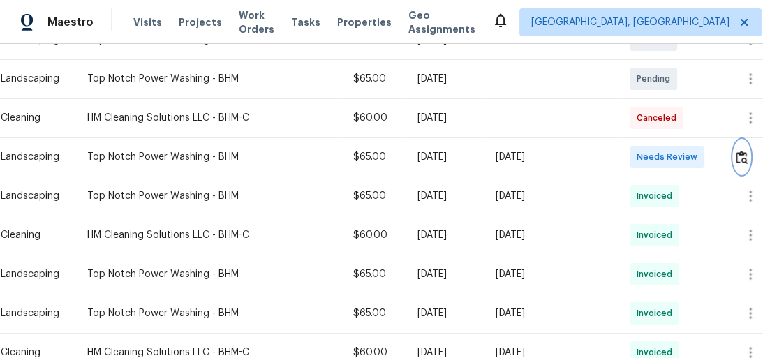
click at [737, 156] on img "button" at bounding box center [741, 157] width 12 height 13
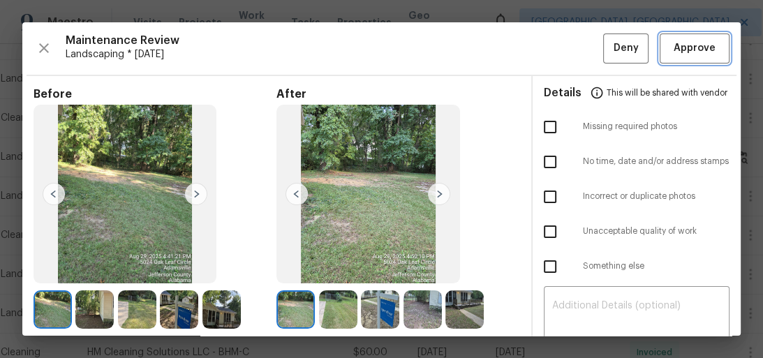
click at [689, 52] on span "Approve" at bounding box center [694, 48] width 42 height 17
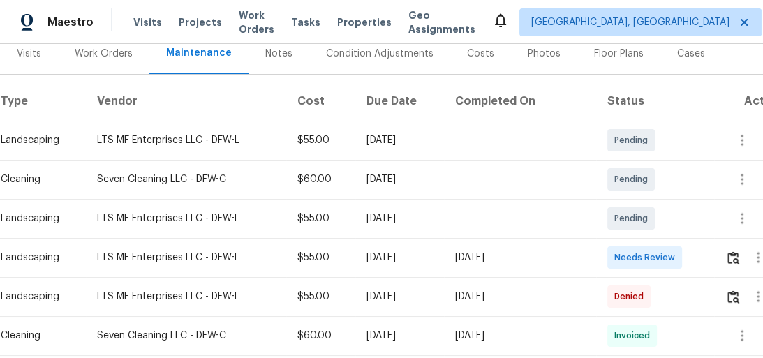
scroll to position [201, 0]
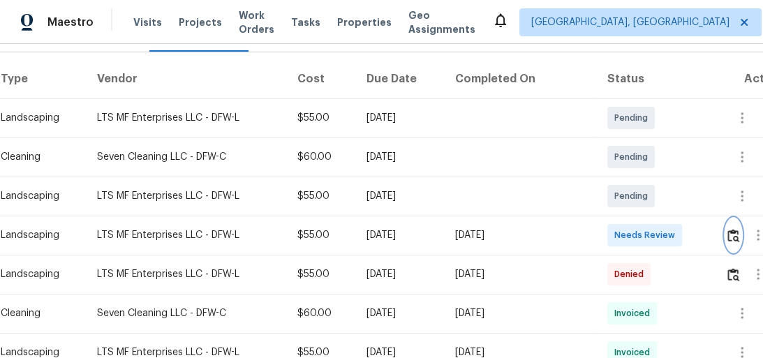
click at [728, 232] on img "button" at bounding box center [733, 235] width 12 height 13
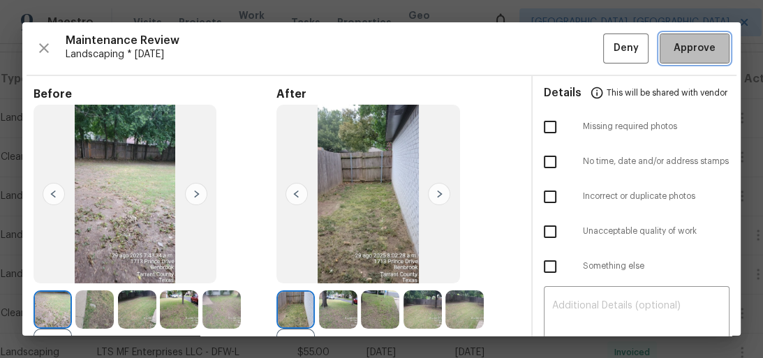
click at [698, 53] on span "Approve" at bounding box center [694, 48] width 42 height 17
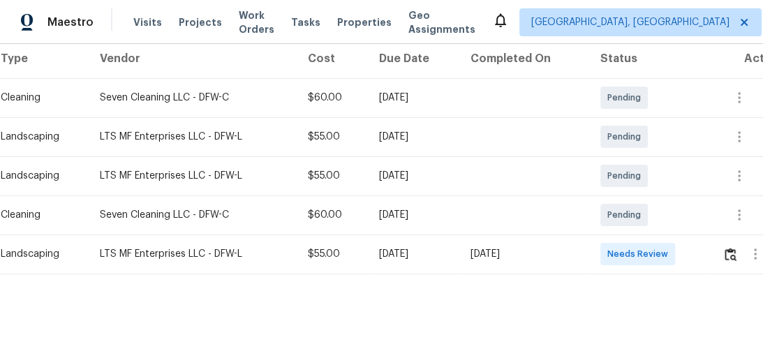
scroll to position [223, 0]
click at [732, 248] on img "button" at bounding box center [730, 254] width 12 height 13
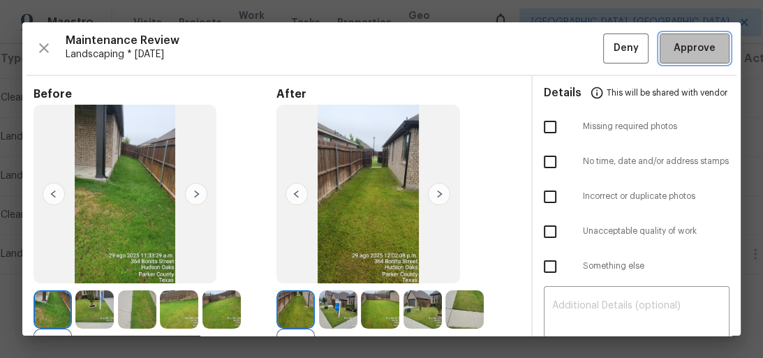
click at [693, 51] on span "Approve" at bounding box center [694, 48] width 42 height 17
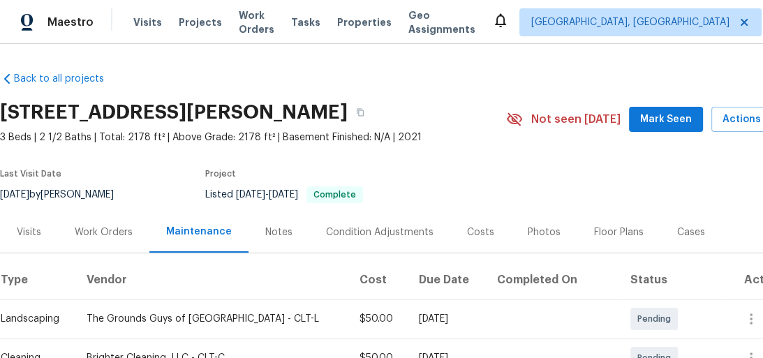
scroll to position [257, 0]
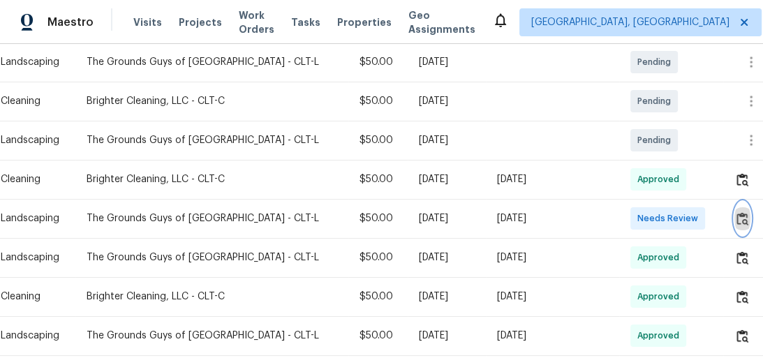
click at [736, 215] on img "button" at bounding box center [742, 218] width 12 height 13
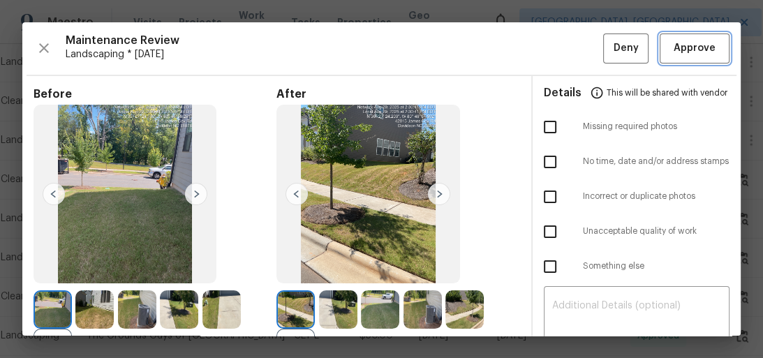
click at [704, 47] on span "Approve" at bounding box center [694, 48] width 42 height 17
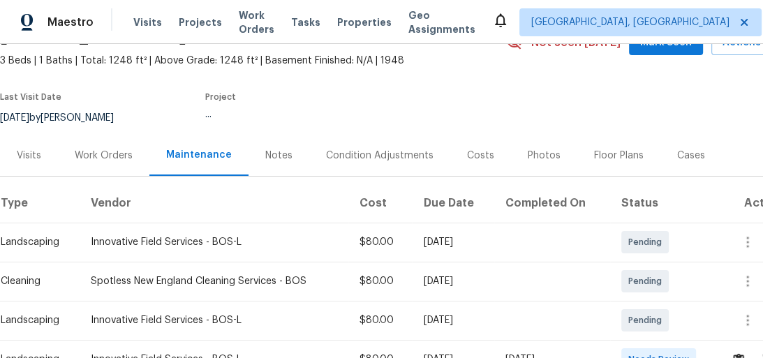
scroll to position [145, 0]
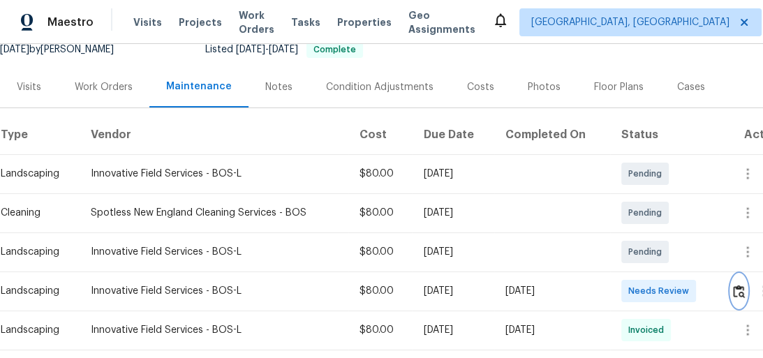
click at [735, 294] on img "button" at bounding box center [739, 291] width 12 height 13
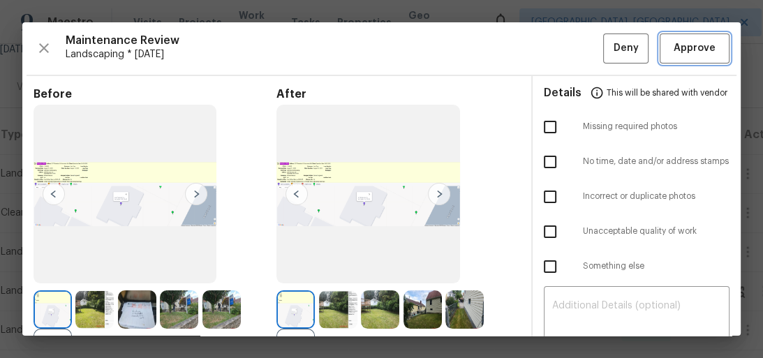
click at [689, 45] on span "Approve" at bounding box center [694, 48] width 42 height 17
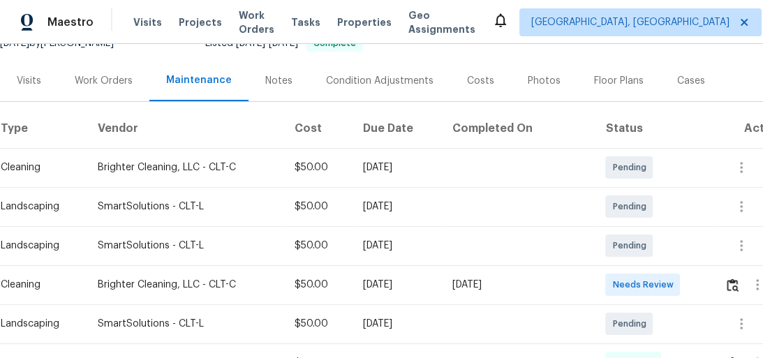
scroll to position [167, 0]
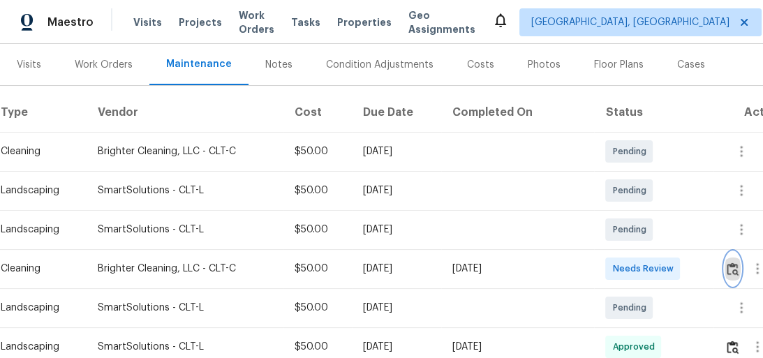
click at [731, 265] on img "button" at bounding box center [732, 268] width 12 height 13
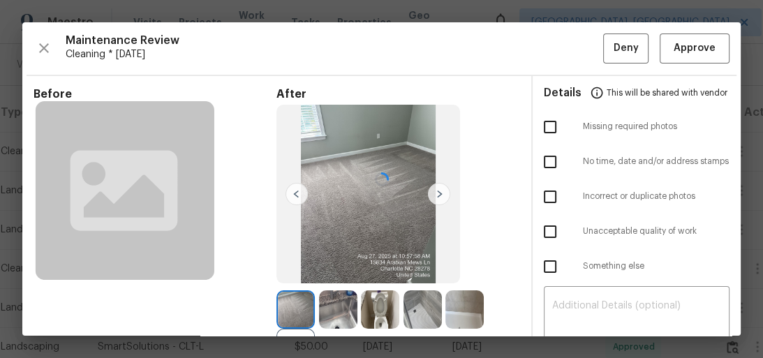
click at [690, 36] on div at bounding box center [381, 178] width 718 height 313
click at [684, 45] on span "Approve" at bounding box center [694, 48] width 42 height 17
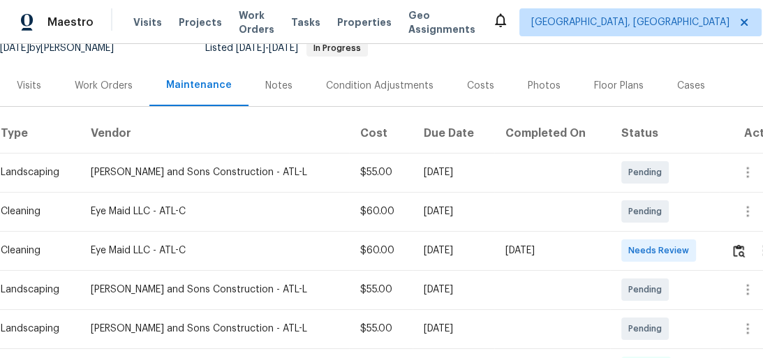
scroll to position [167, 0]
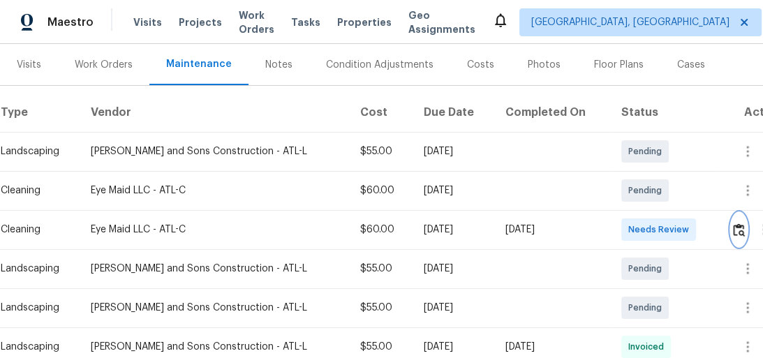
click at [739, 223] on img "button" at bounding box center [739, 229] width 12 height 13
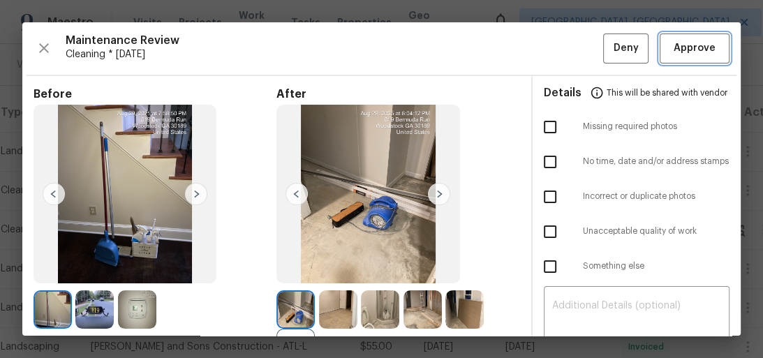
click at [688, 44] on span "Approve" at bounding box center [694, 48] width 42 height 17
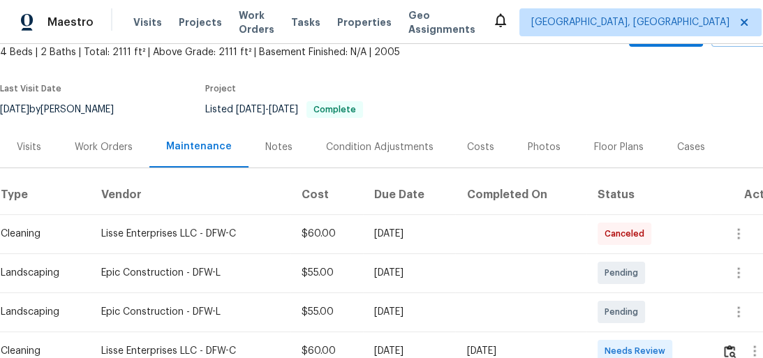
scroll to position [201, 0]
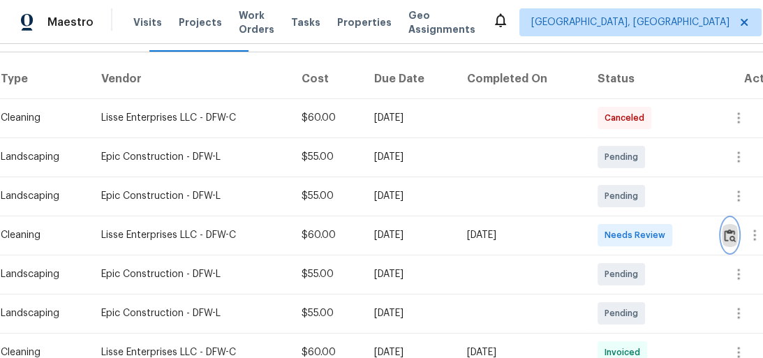
click at [735, 236] on img "button" at bounding box center [729, 235] width 12 height 13
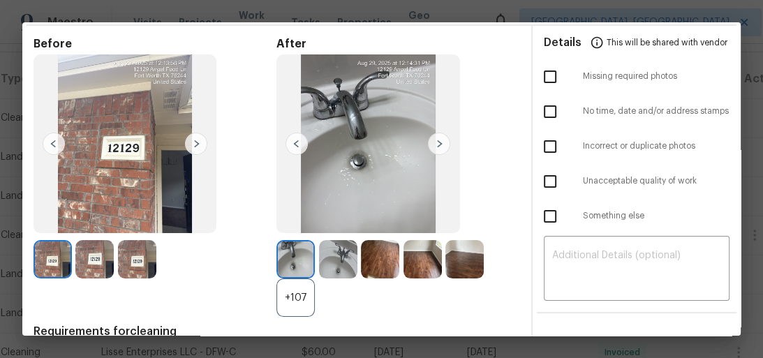
scroll to position [0, 0]
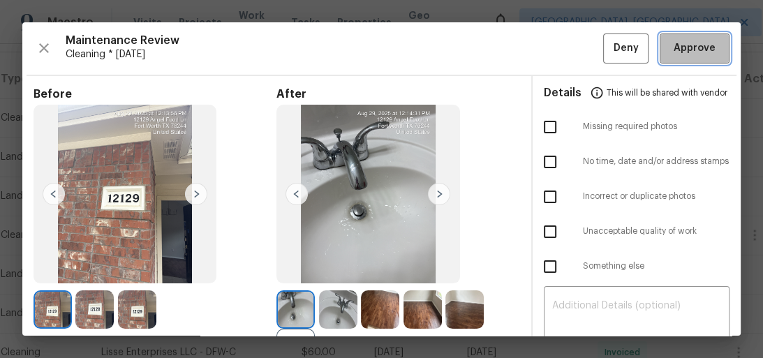
click at [685, 56] on span "Approve" at bounding box center [694, 48] width 42 height 17
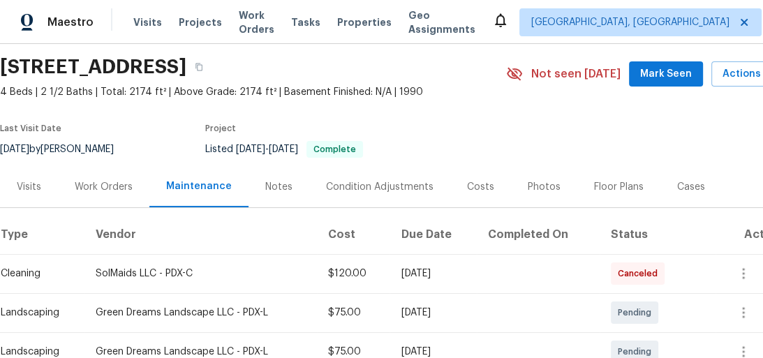
scroll to position [223, 0]
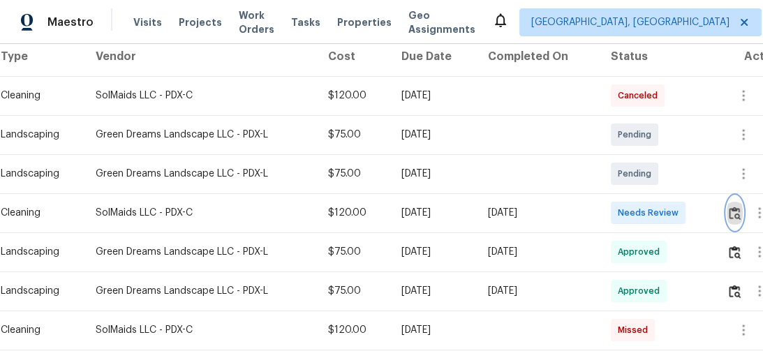
click at [735, 216] on img "button" at bounding box center [734, 212] width 12 height 13
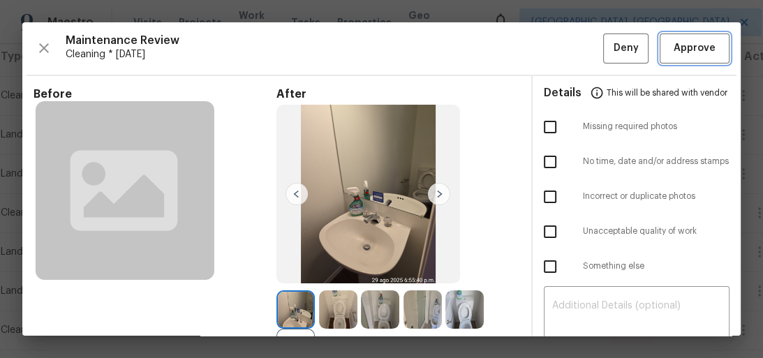
click at [673, 50] on span "Approve" at bounding box center [694, 48] width 42 height 17
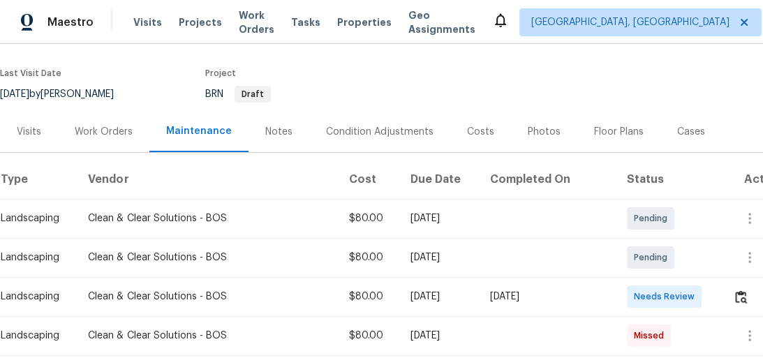
scroll to position [89, 0]
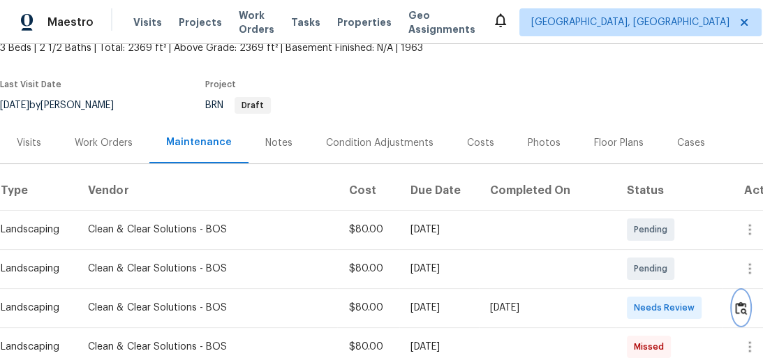
click at [745, 303] on img "button" at bounding box center [741, 307] width 12 height 13
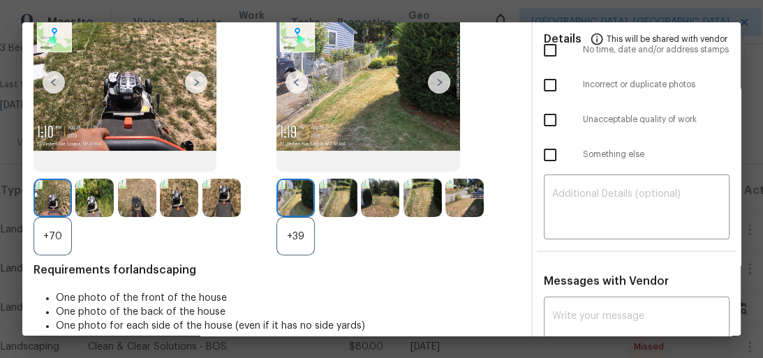
scroll to position [0, 0]
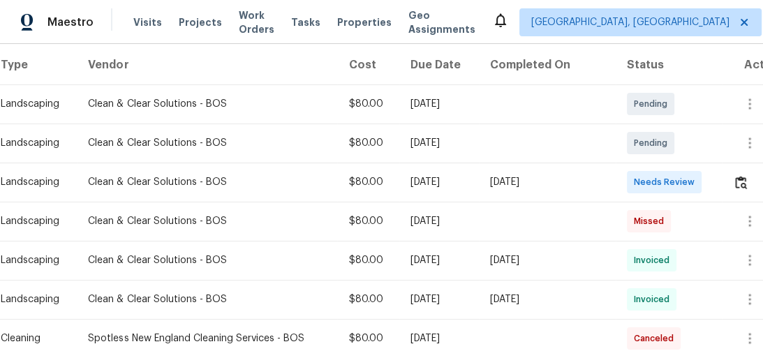
scroll to position [279, 0]
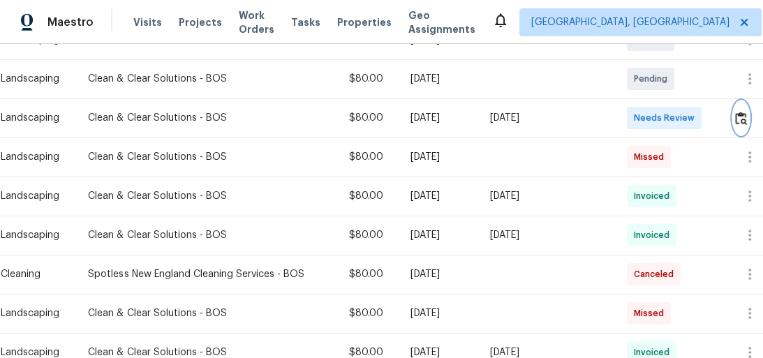
click at [739, 112] on img "button" at bounding box center [741, 118] width 12 height 13
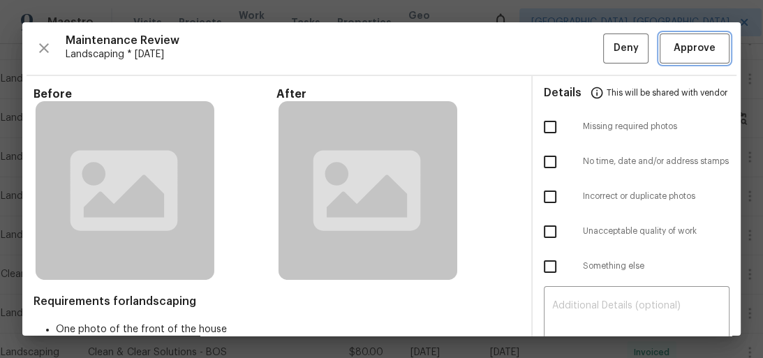
click at [700, 41] on span "Approve" at bounding box center [694, 48] width 42 height 17
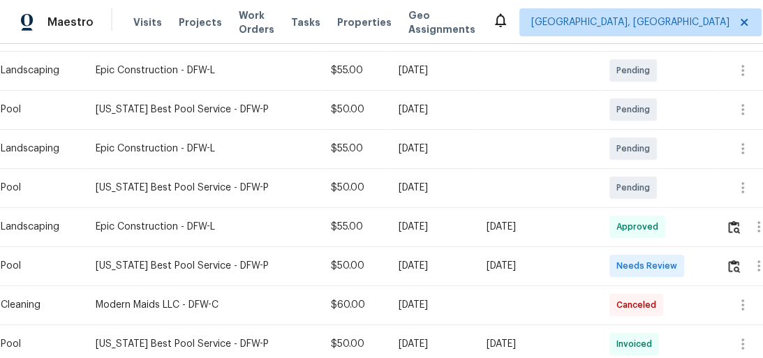
scroll to position [335, 0]
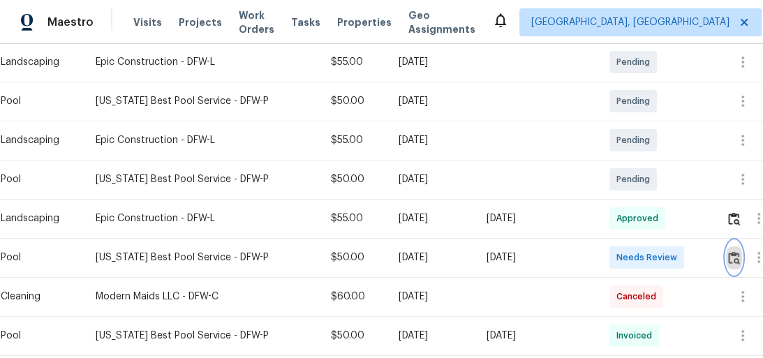
click at [737, 258] on img "button" at bounding box center [734, 257] width 12 height 13
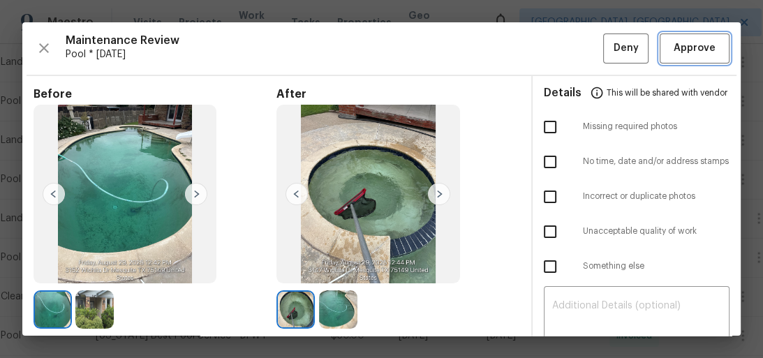
click at [659, 47] on button "Approve" at bounding box center [694, 48] width 70 height 30
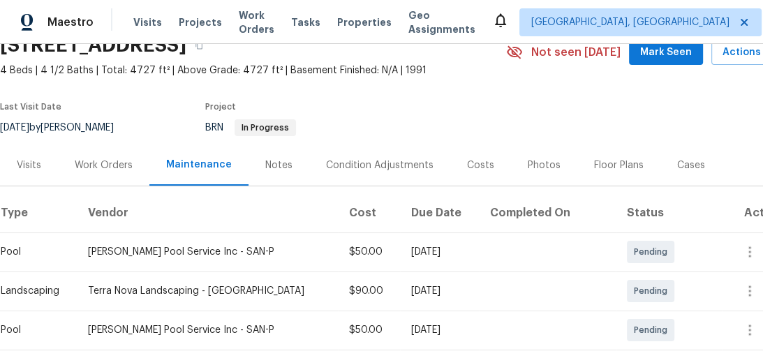
scroll to position [167, 0]
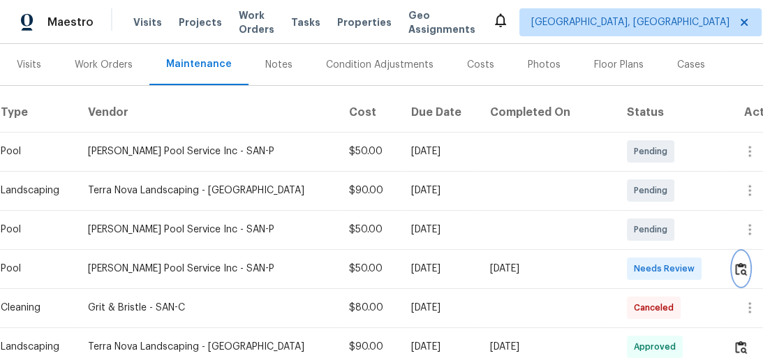
click at [735, 272] on img "button" at bounding box center [741, 268] width 12 height 13
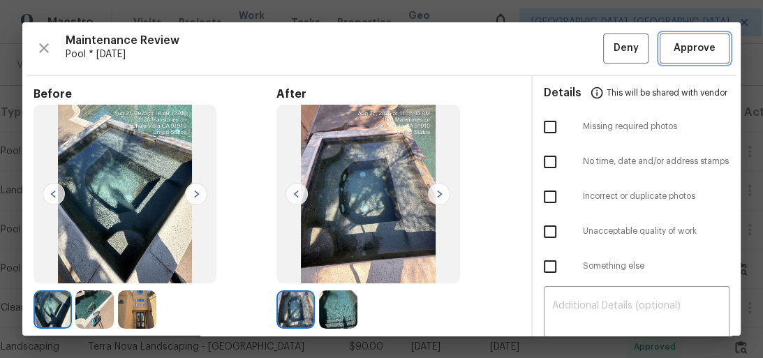
click at [680, 38] on button "Approve" at bounding box center [694, 48] width 70 height 30
